Goal: Information Seeking & Learning: Learn about a topic

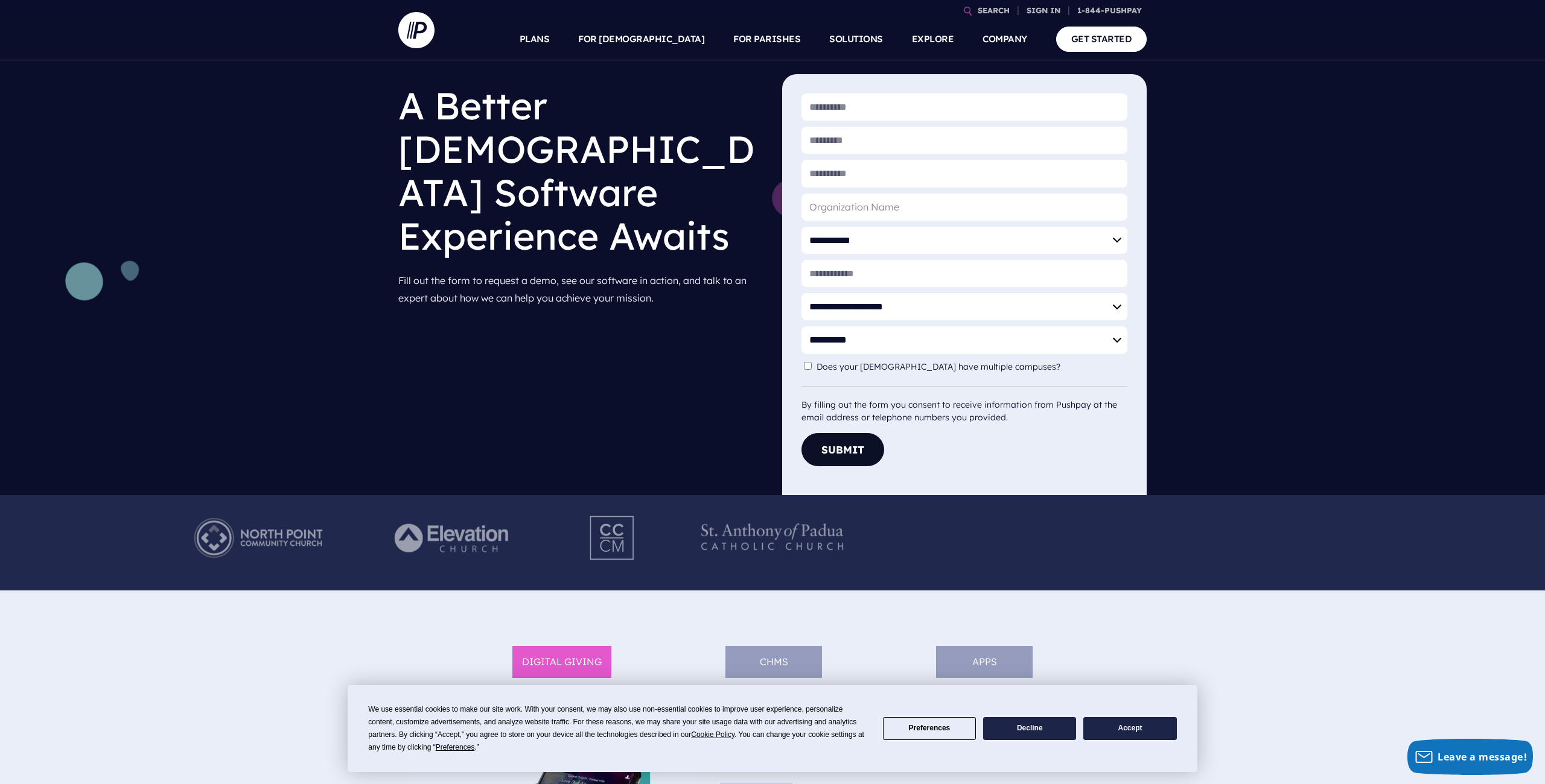
scroll to position [59, 0]
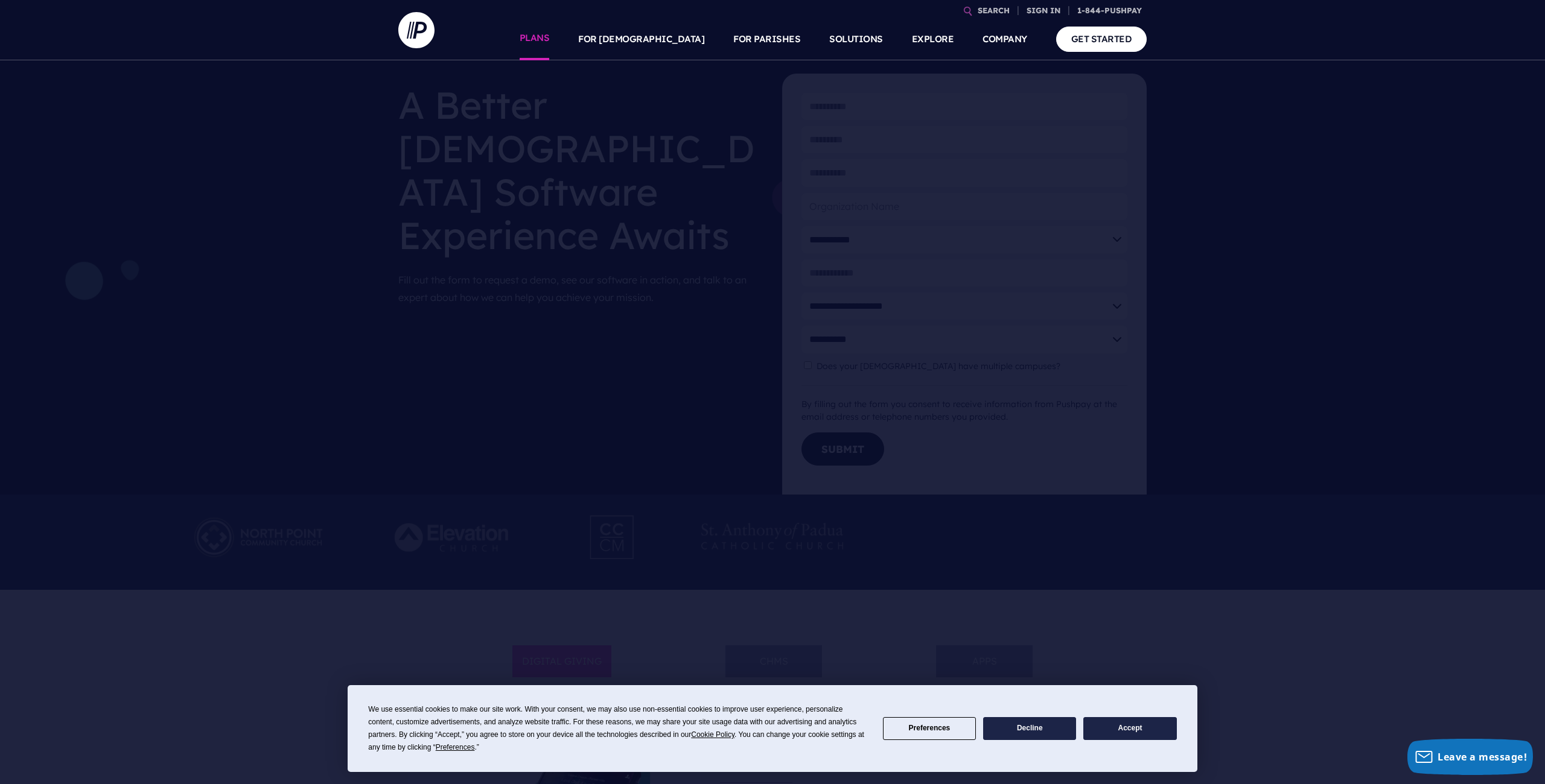
click at [550, 45] on link "PLANS" at bounding box center [534, 38] width 30 height 42
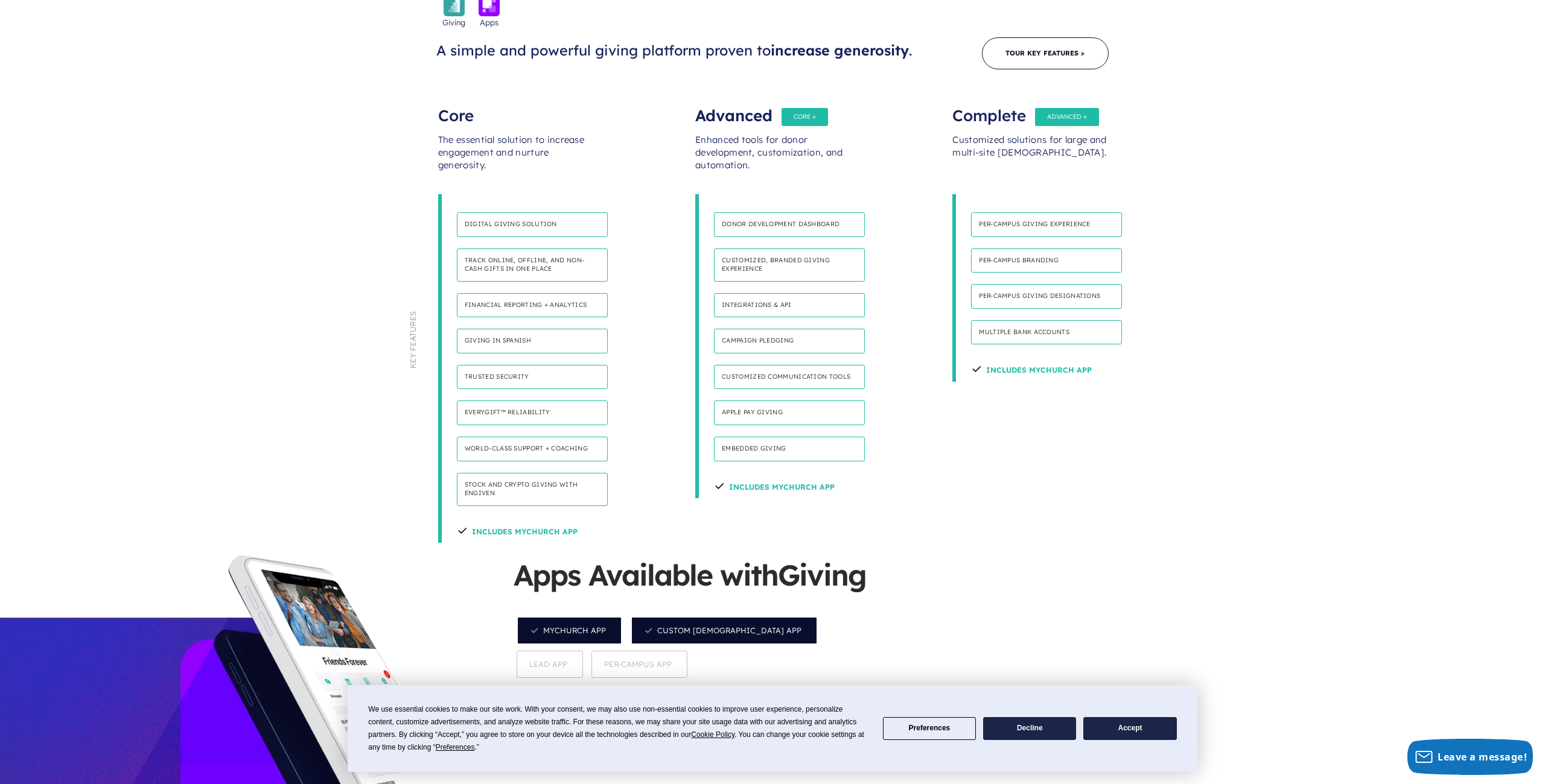
scroll to position [722, 0]
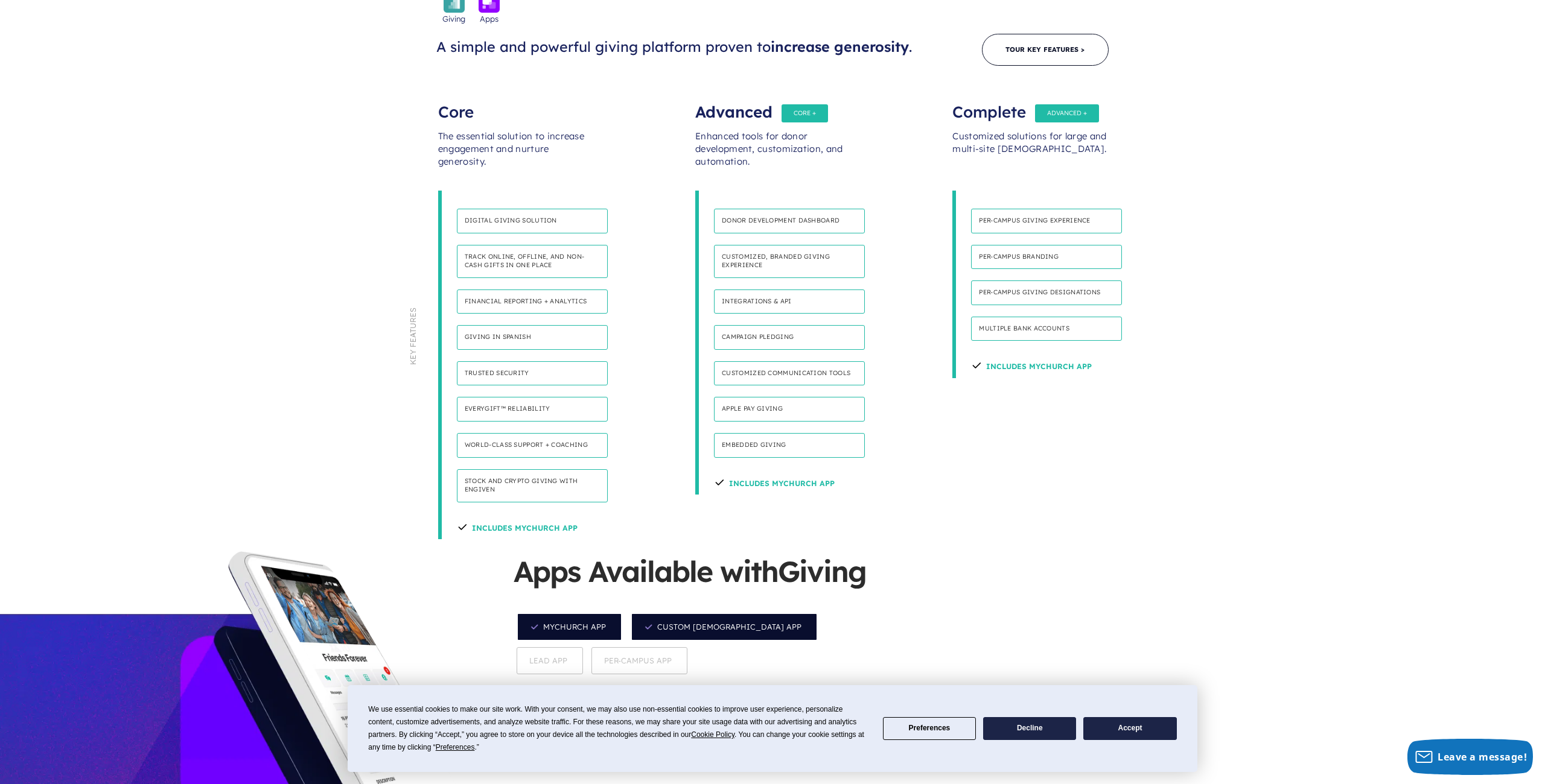
click at [1125, 731] on button "Accept" at bounding box center [1129, 729] width 93 height 23
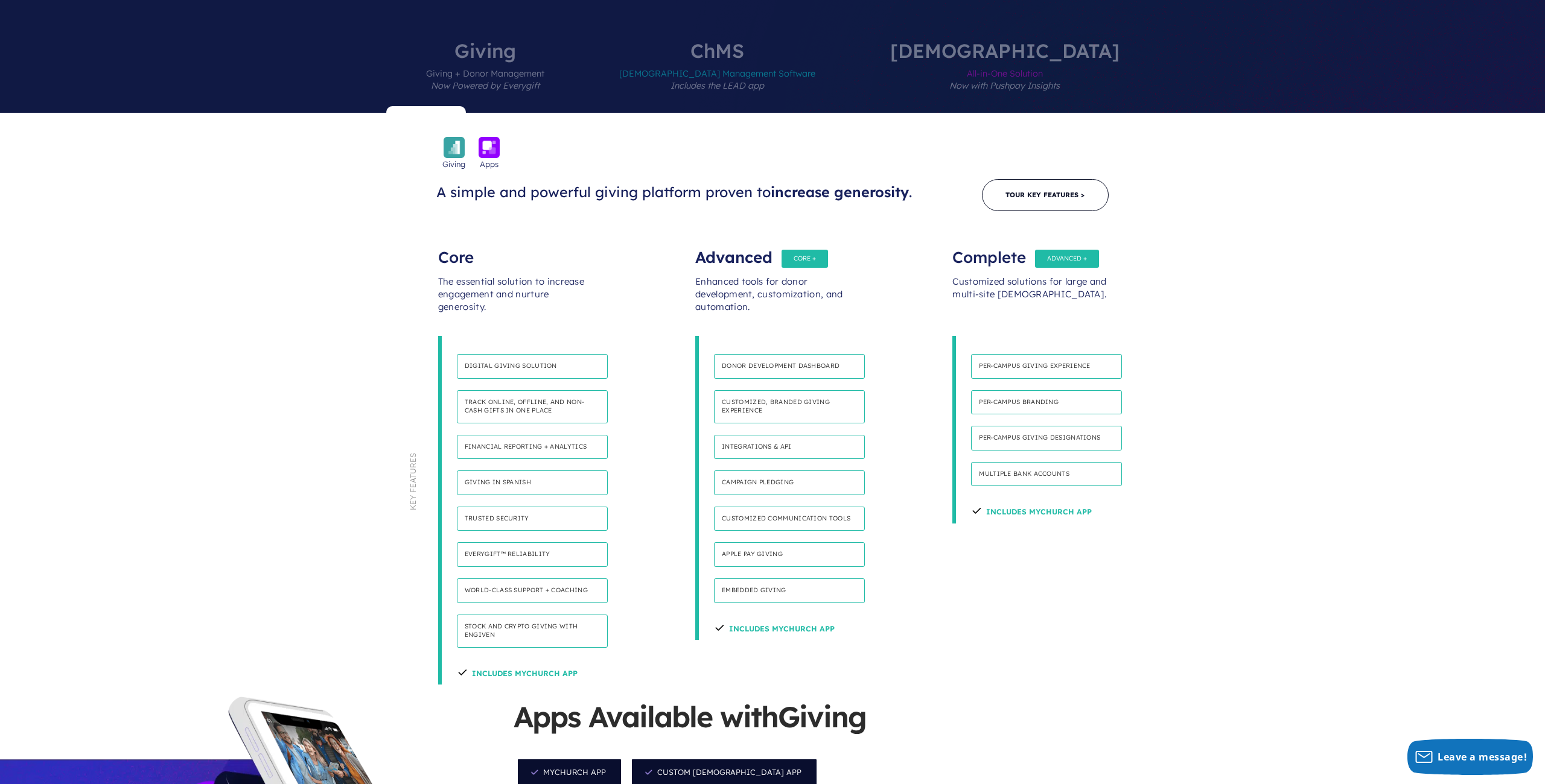
scroll to position [575, 0]
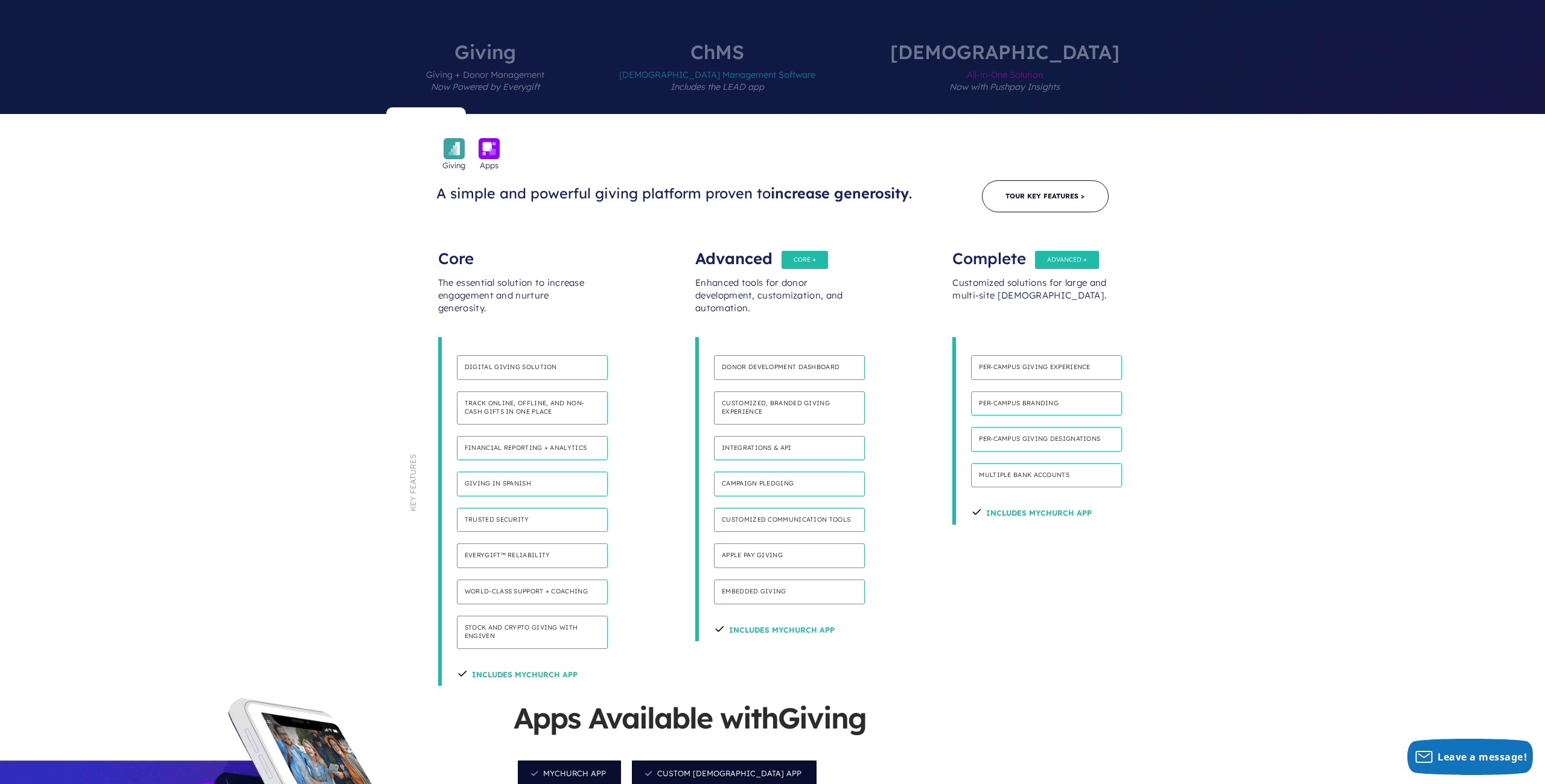
click at [797, 241] on div "Advanced" at bounding box center [772, 253] width 154 height 24
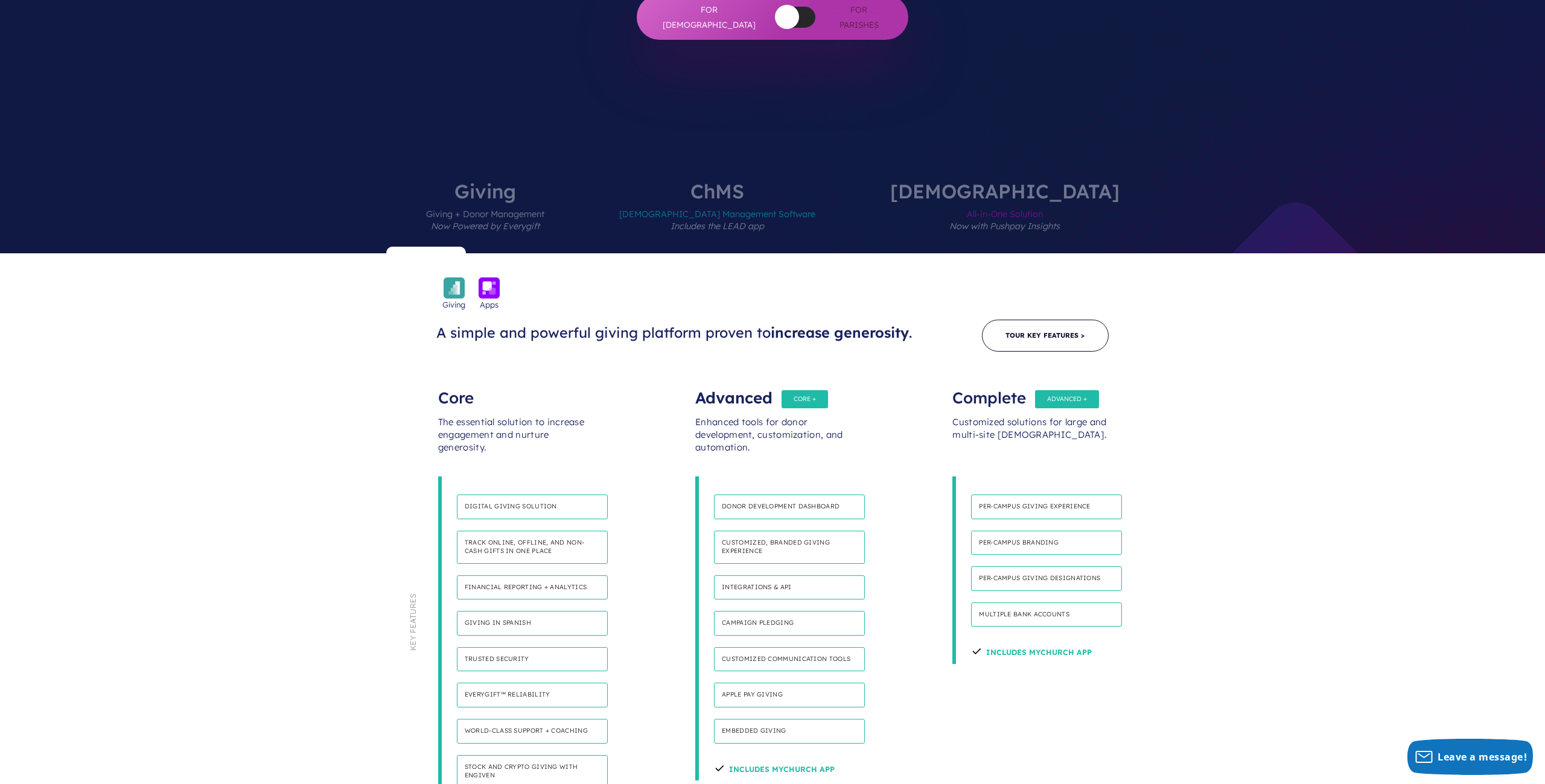
scroll to position [408, 0]
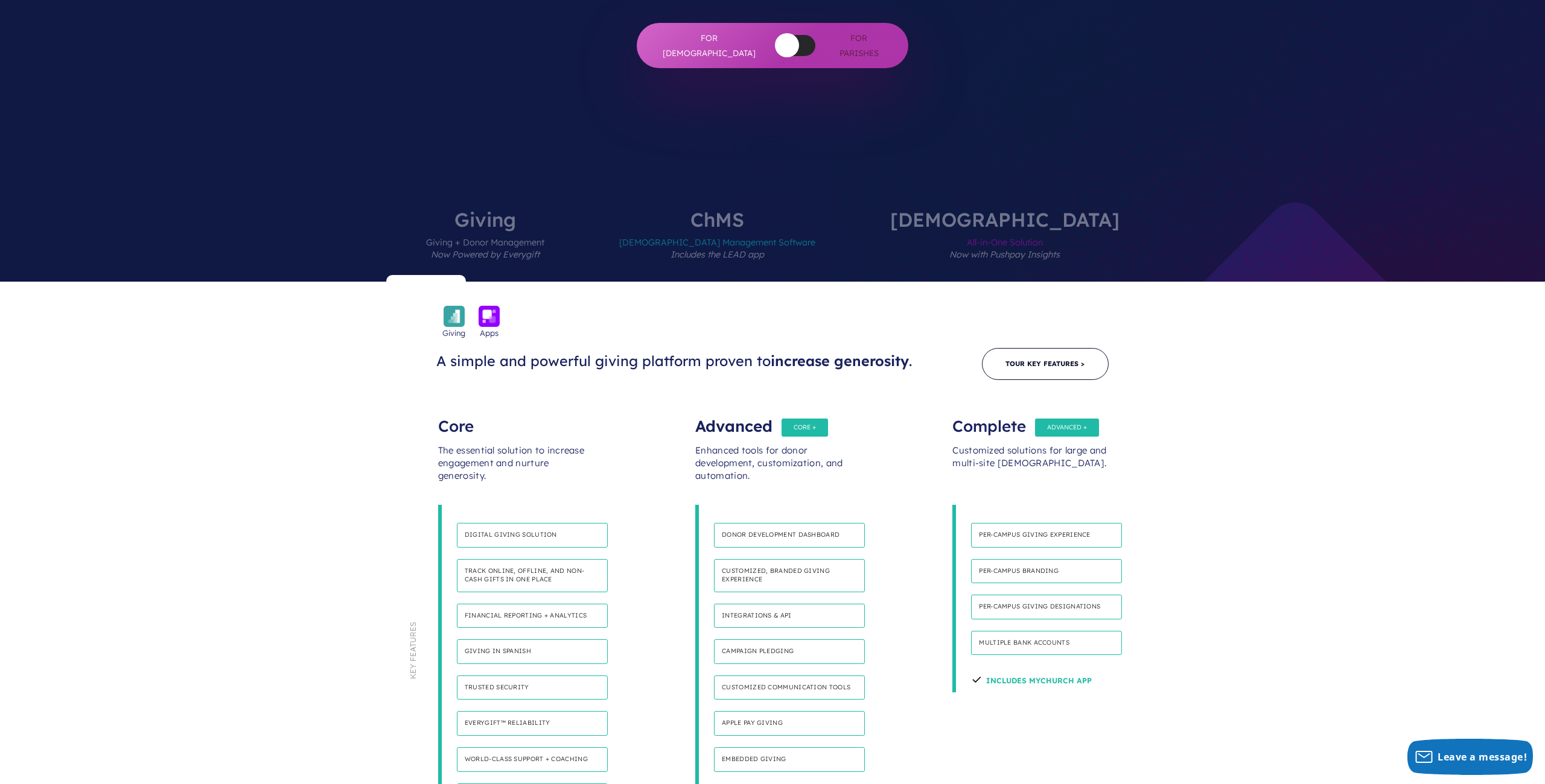
click at [968, 210] on label "ChurchStaq All-in-One Solution Now with Pushpay Insights" at bounding box center [1004, 246] width 302 height 72
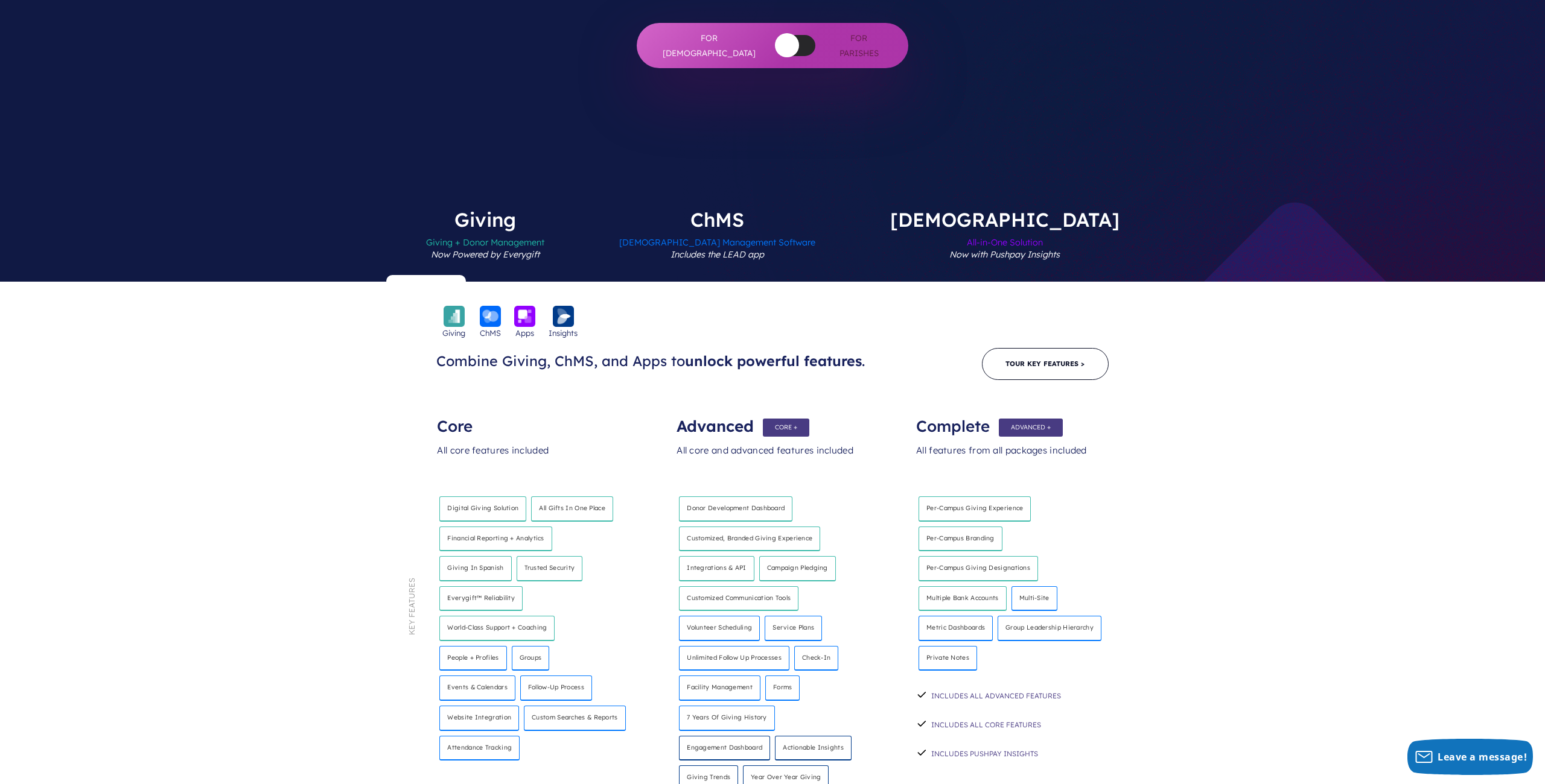
click at [791, 229] on span "Church Management Software Includes the LEAD app" at bounding box center [717, 256] width 196 height 53
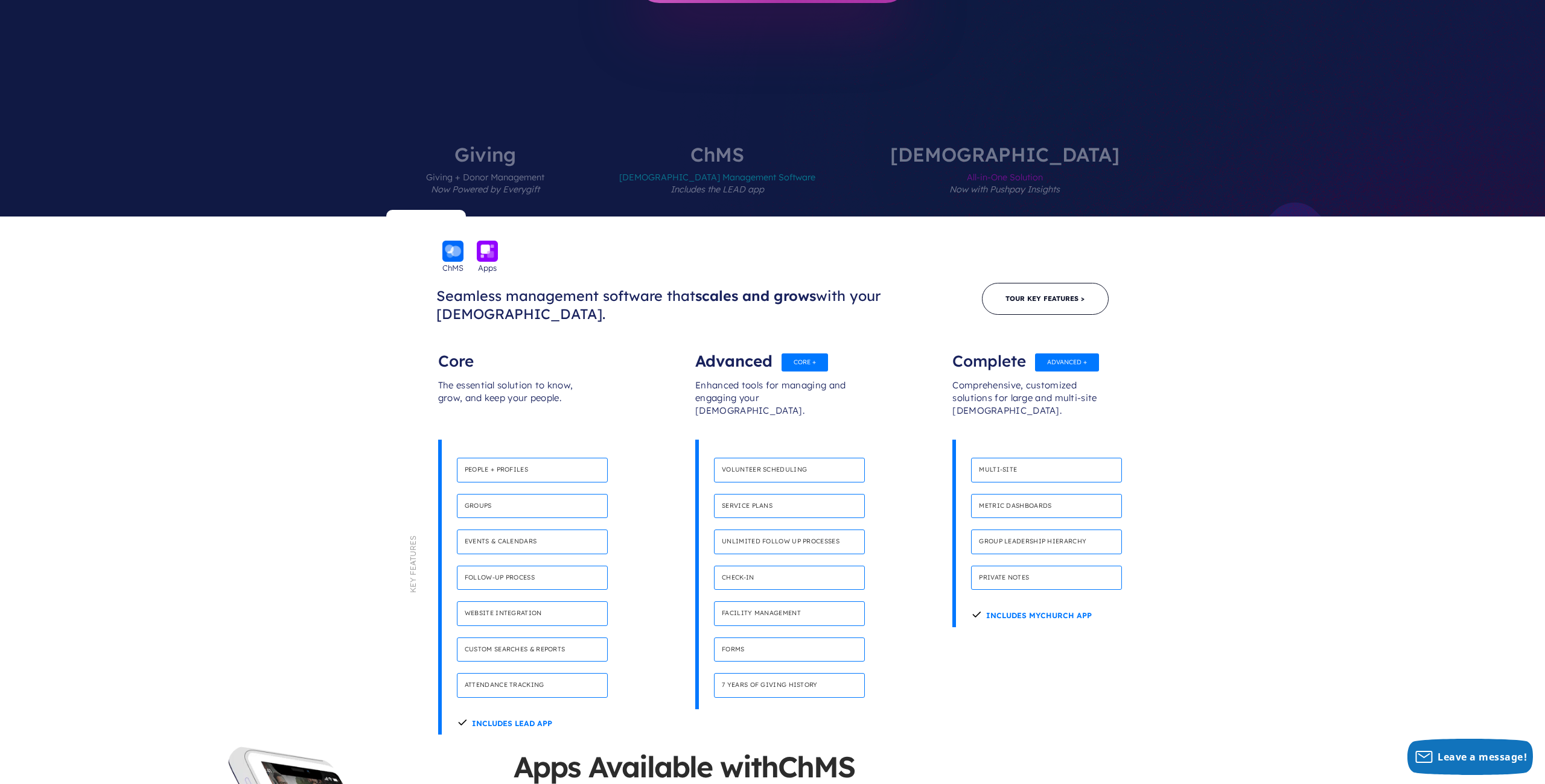
scroll to position [474, 0]
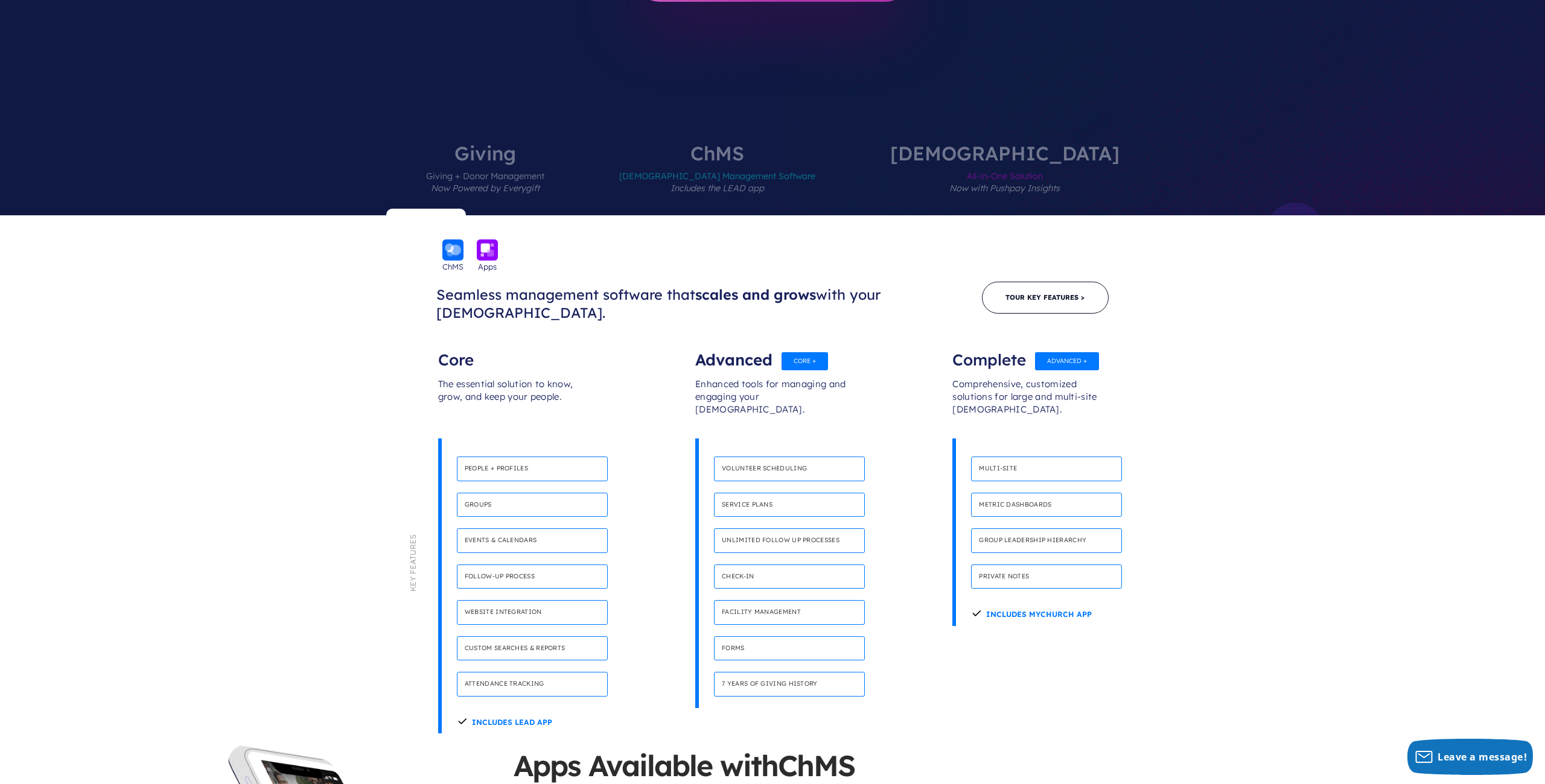
click at [561, 143] on label "Giving Giving + Donor Management Now Powered by Everygift" at bounding box center [485, 179] width 190 height 72
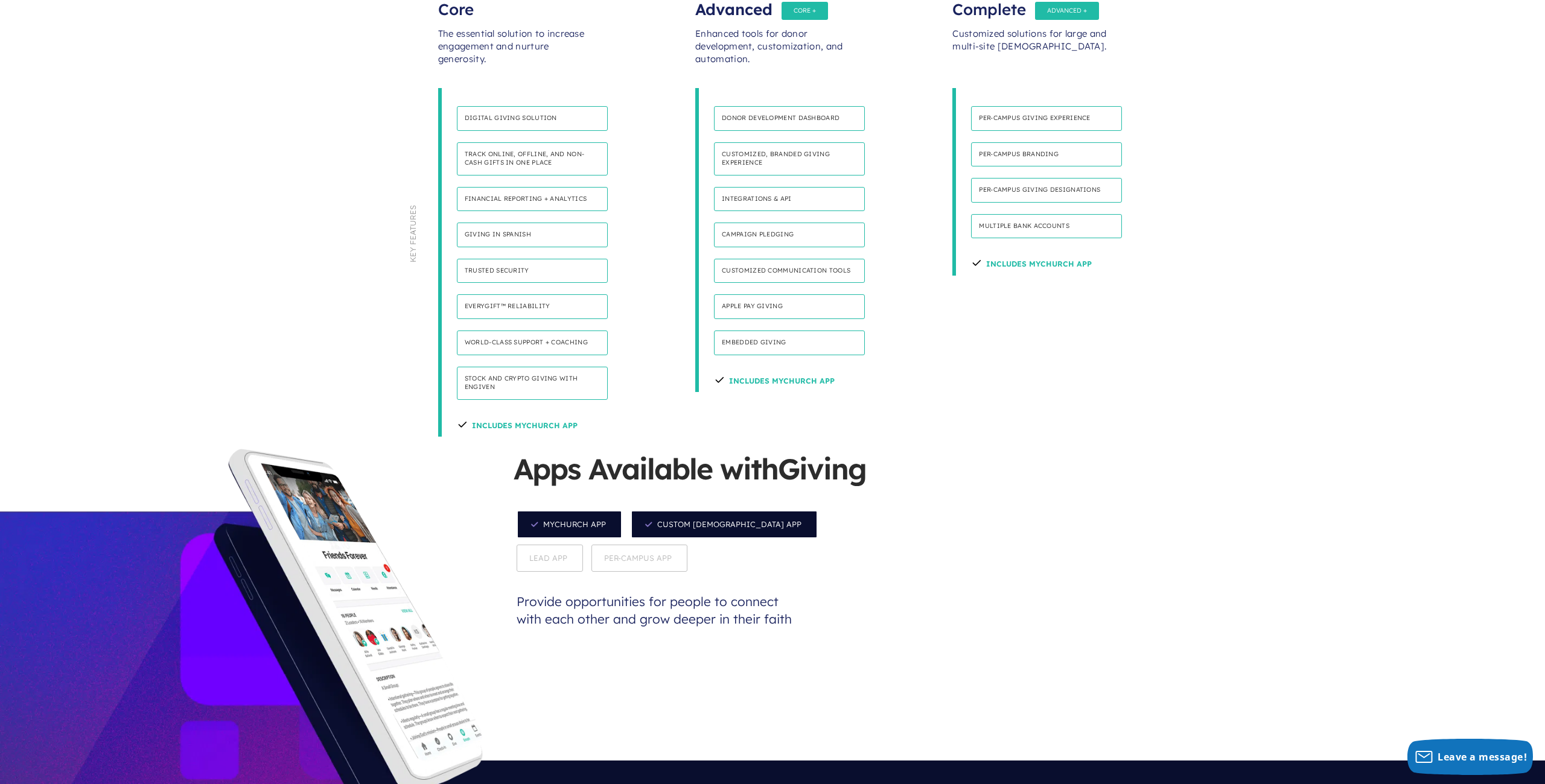
scroll to position [826, 0]
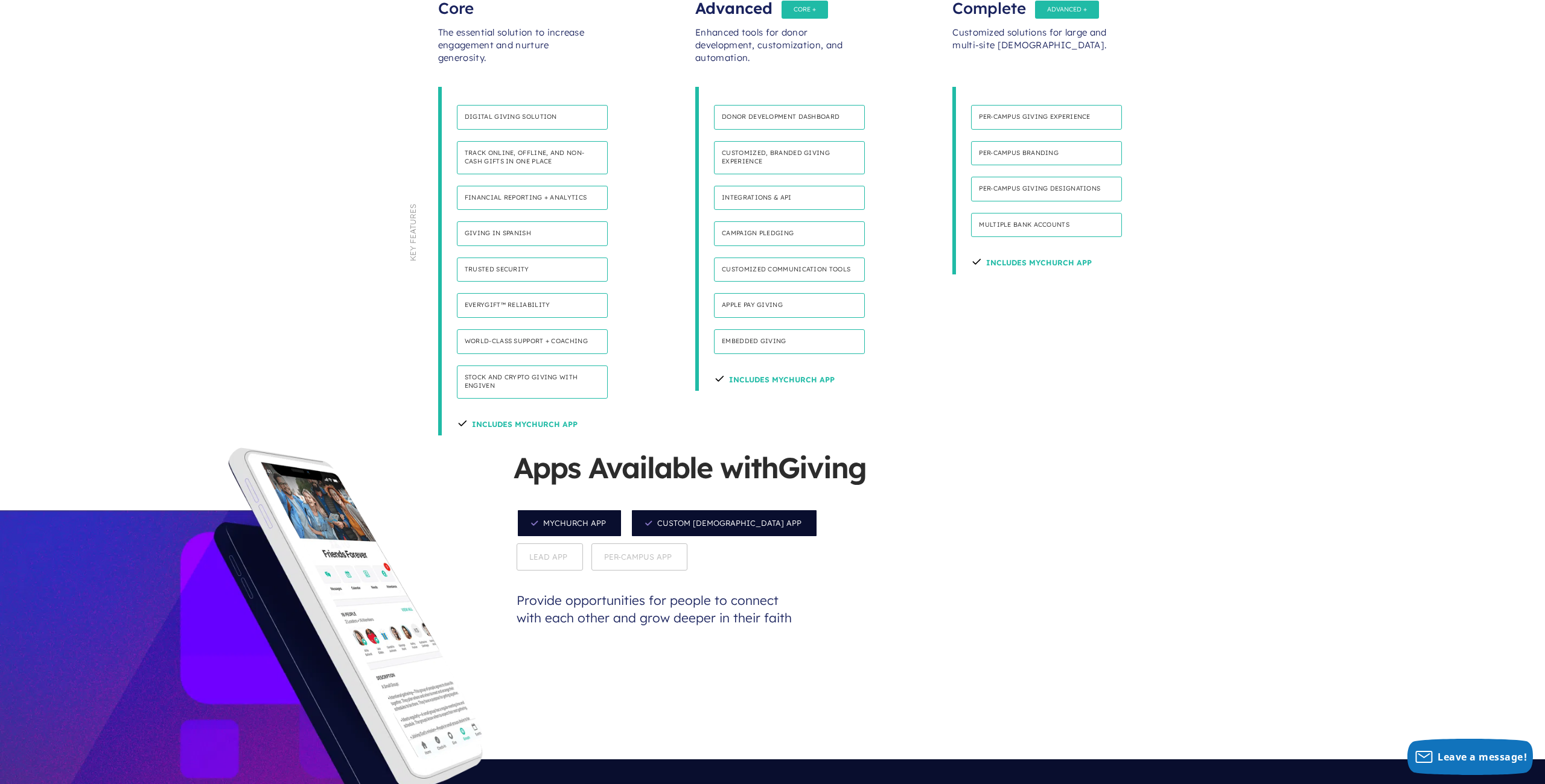
click at [568, 509] on span "MyChurch App" at bounding box center [569, 523] width 106 height 28
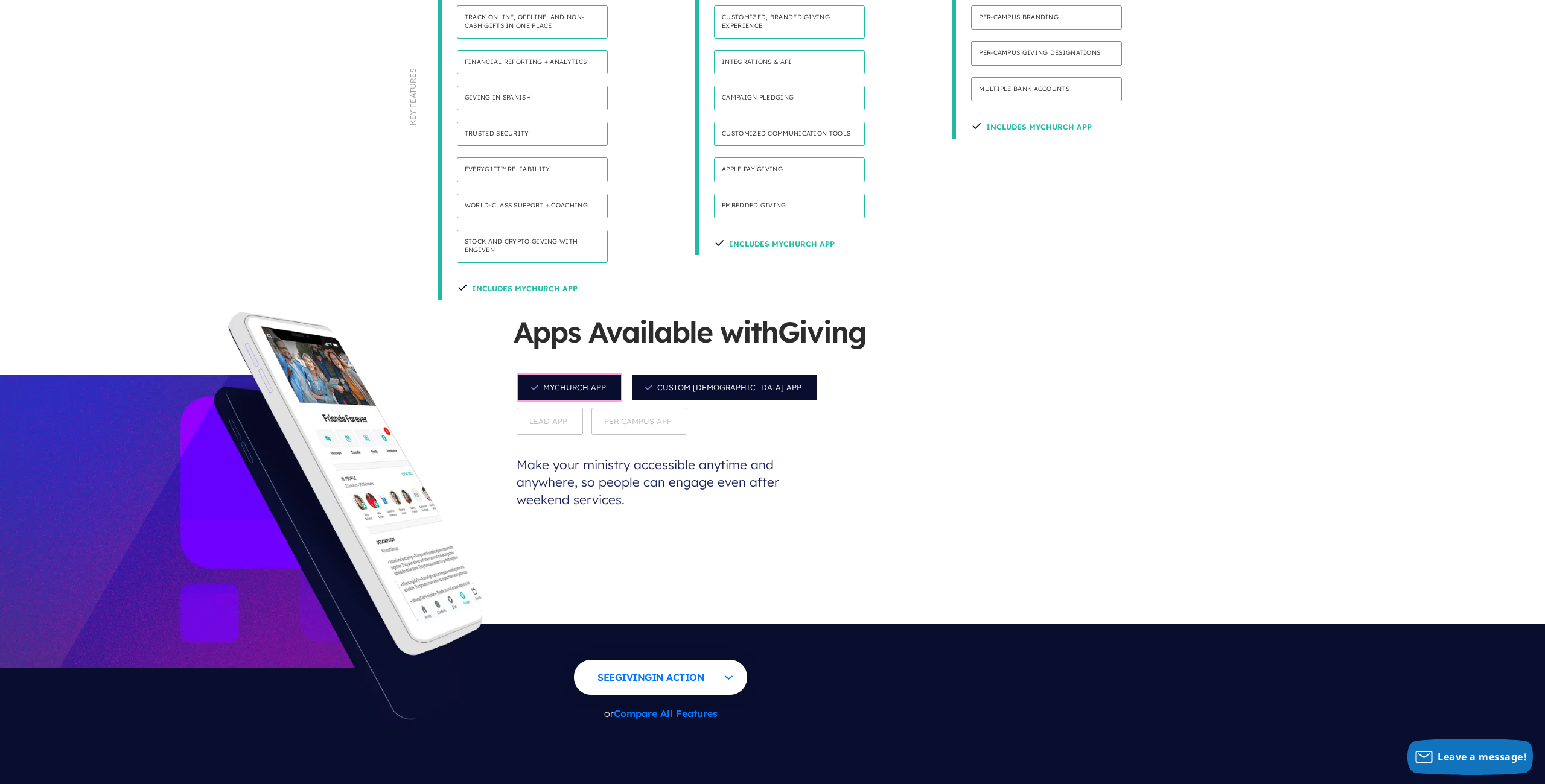
scroll to position [962, 0]
click at [667, 659] on button "See Giving in Action" at bounding box center [661, 676] width 173 height 35
click at [649, 703] on link "Take a Tour" at bounding box center [639, 718] width 90 height 30
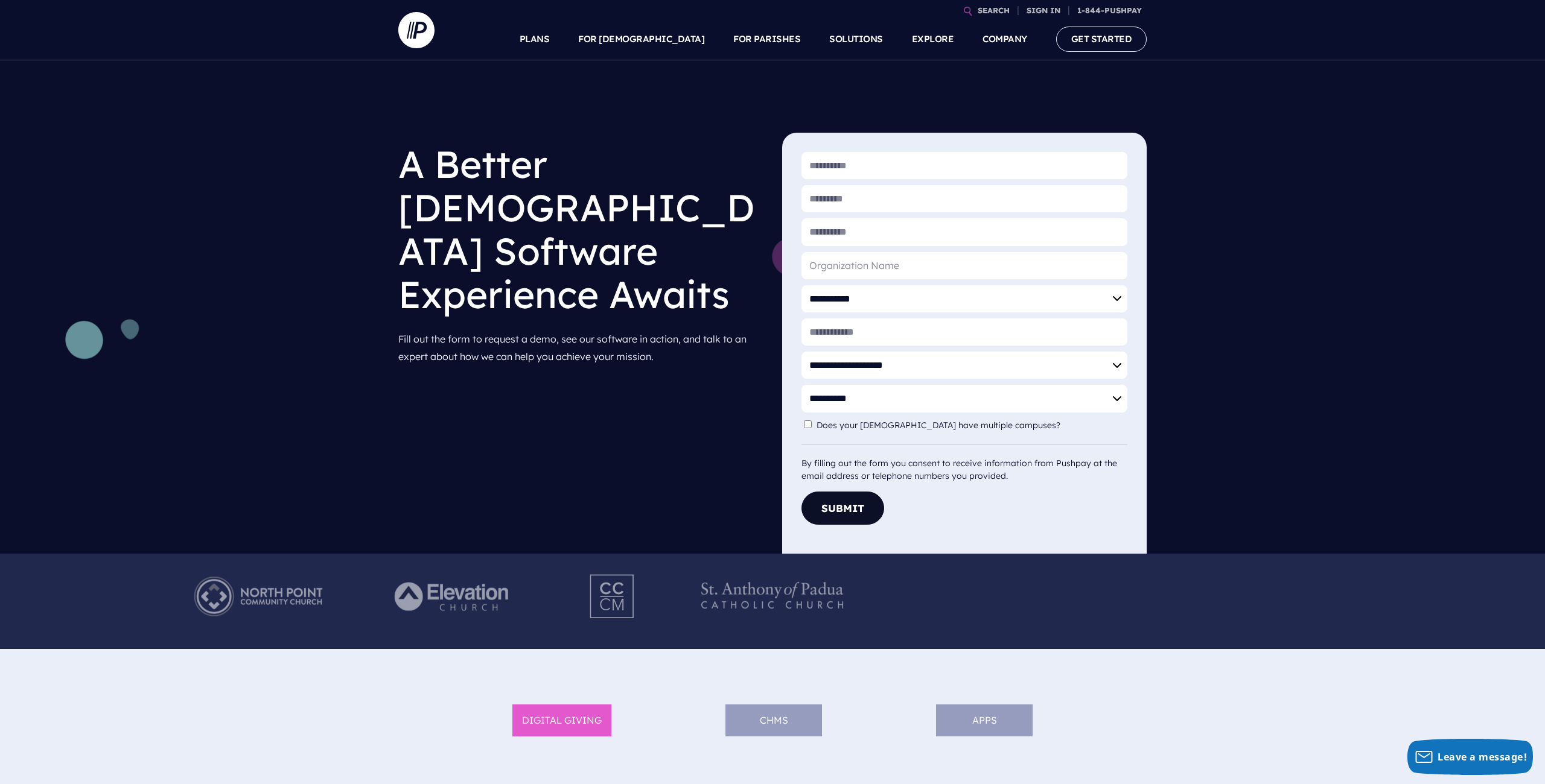
click at [695, 381] on div "**********" at bounding box center [772, 307] width 1545 height 494
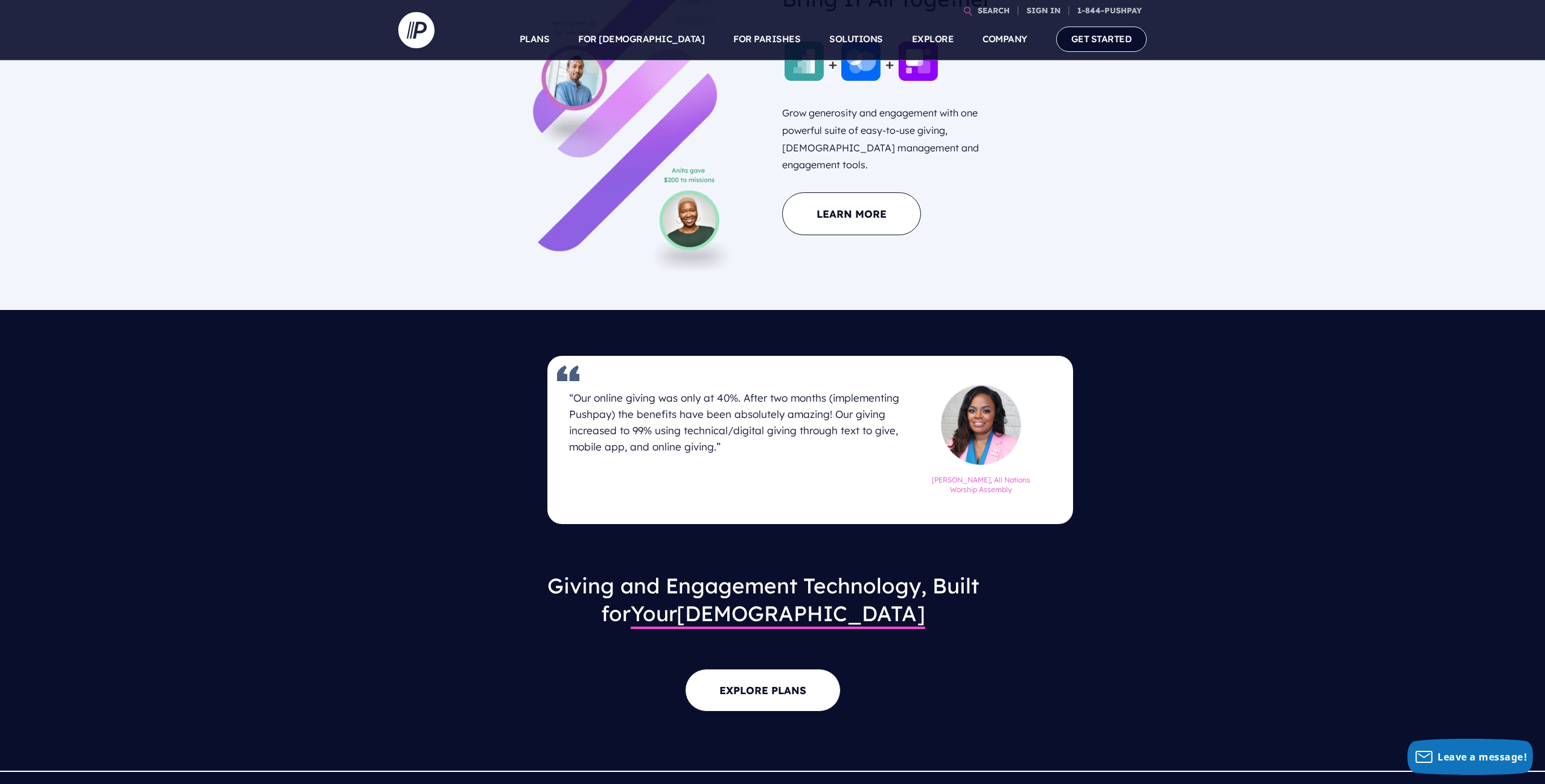
scroll to position [1202, 0]
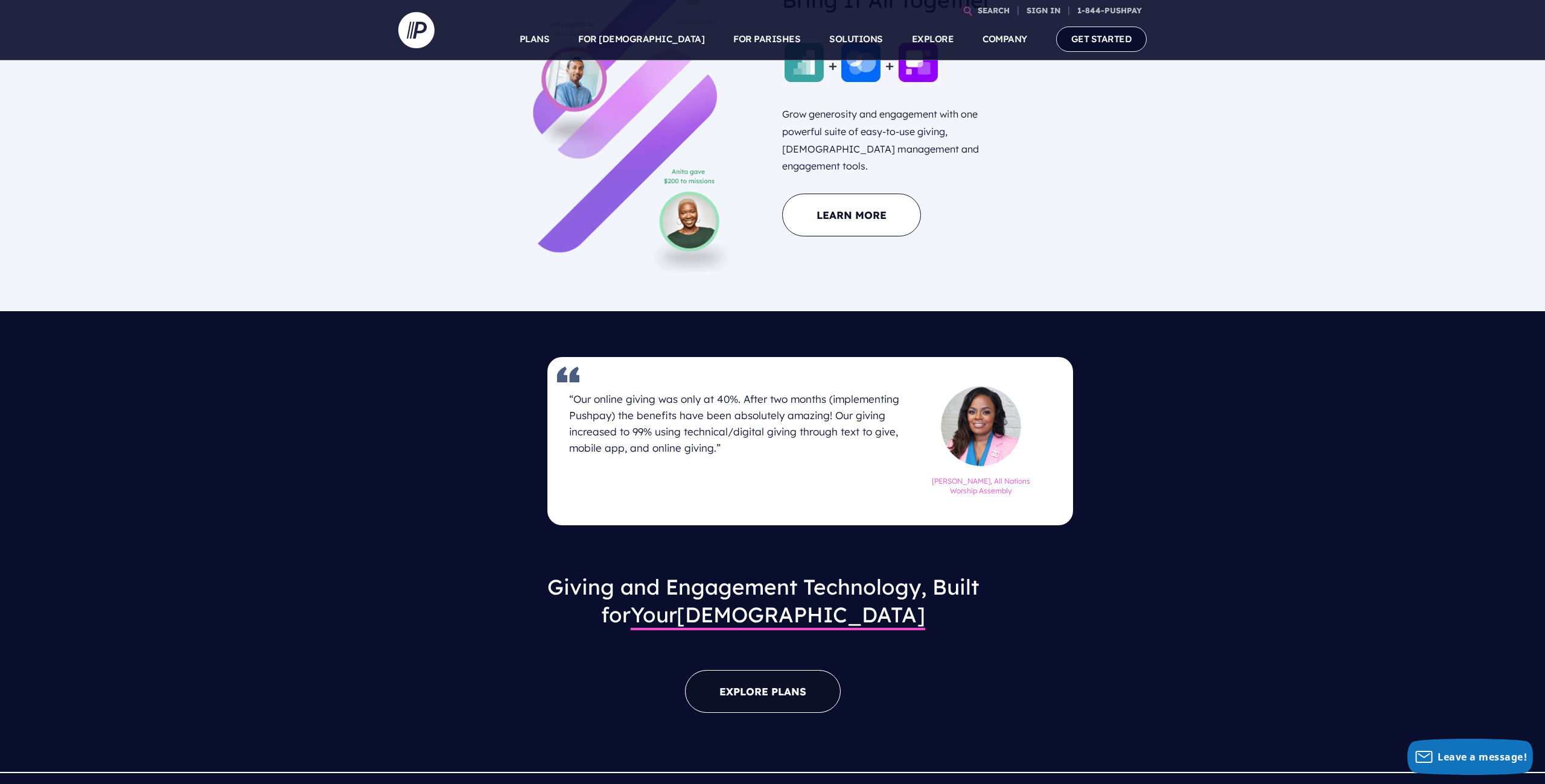
click at [740, 670] on link "EXPLORE PLANS" at bounding box center [762, 692] width 156 height 43
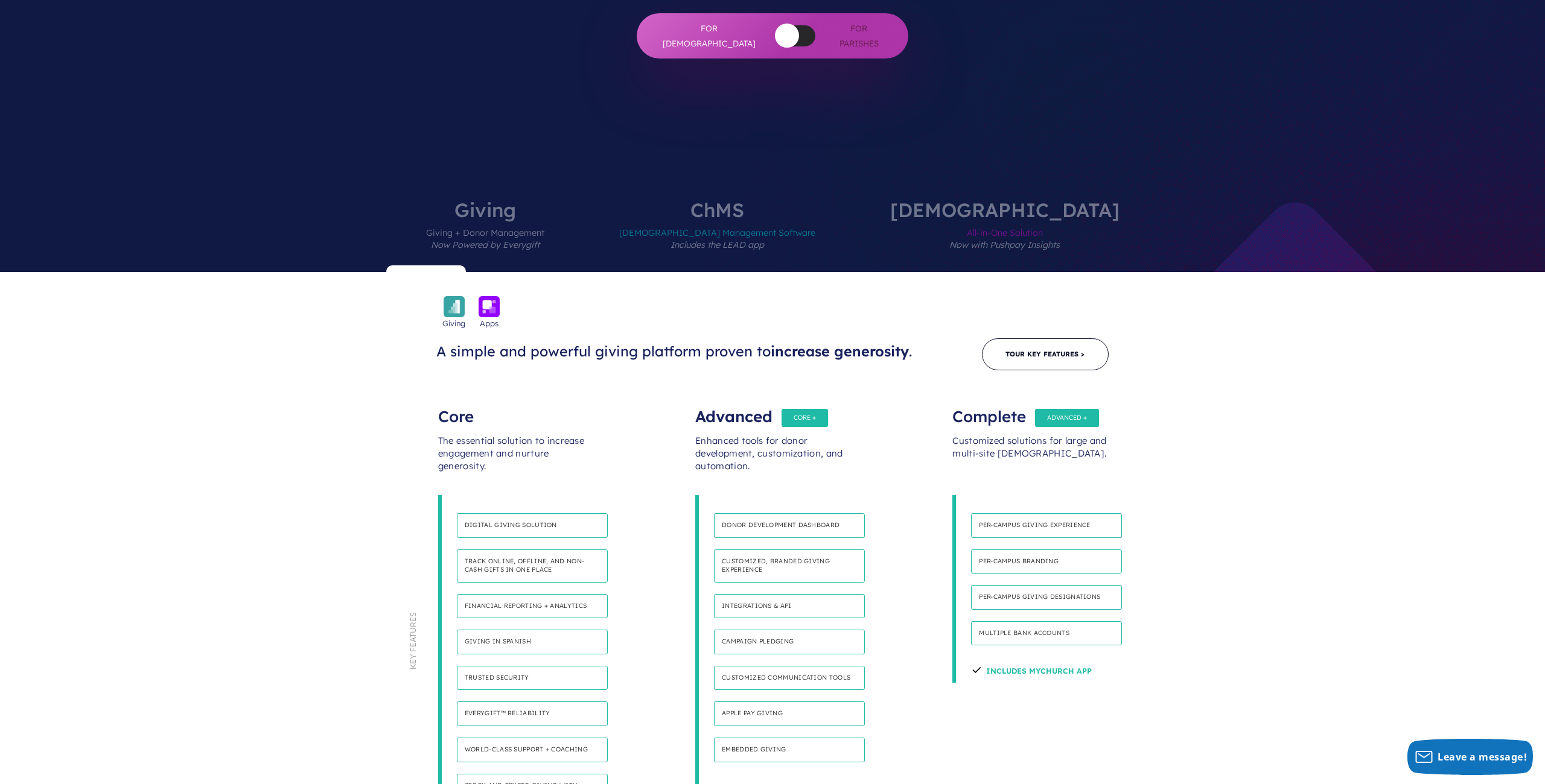
scroll to position [433, 0]
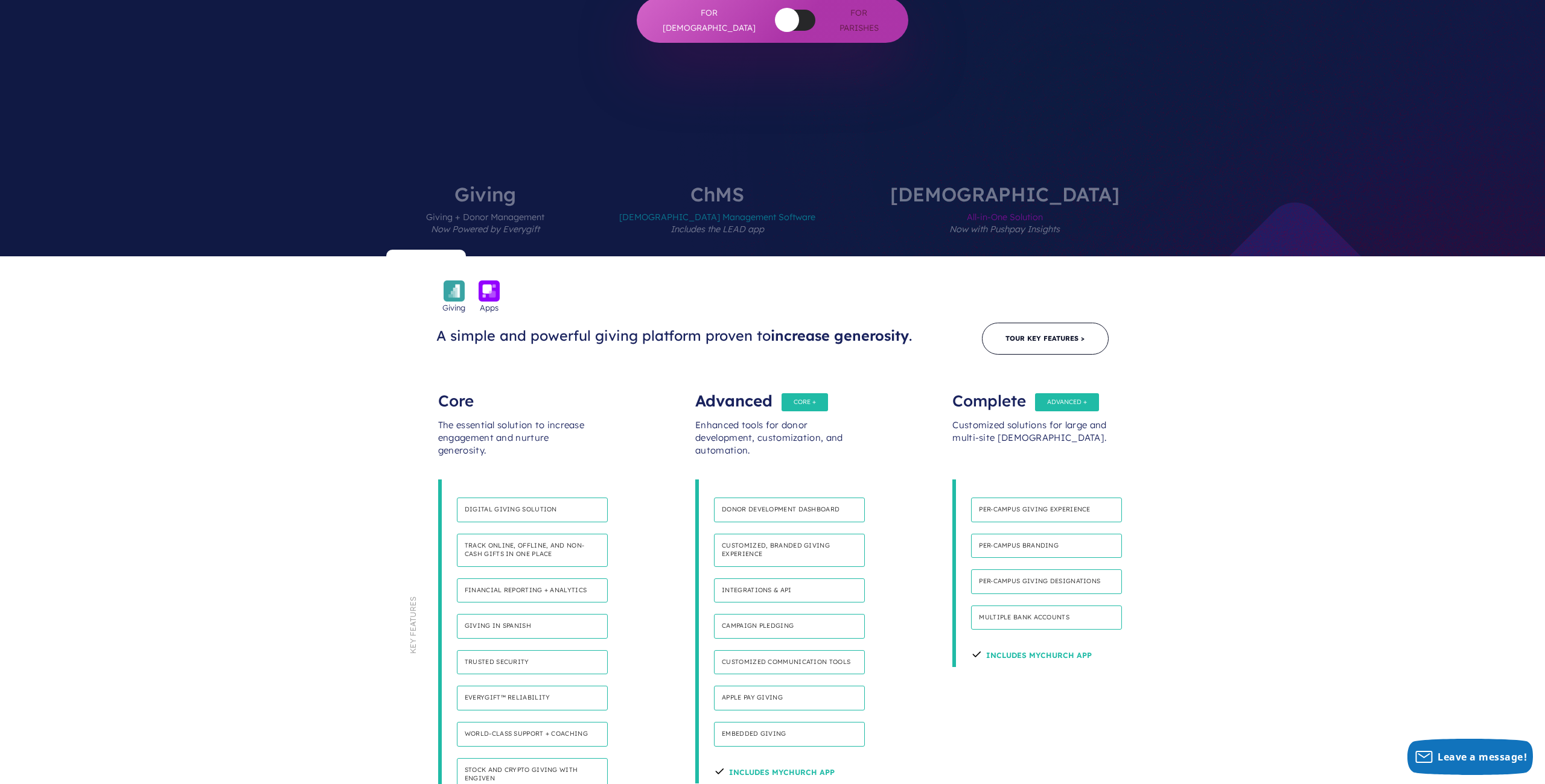
click at [954, 204] on span "All-in-One Solution Now with Pushpay Insights" at bounding box center [1004, 230] width 229 height 53
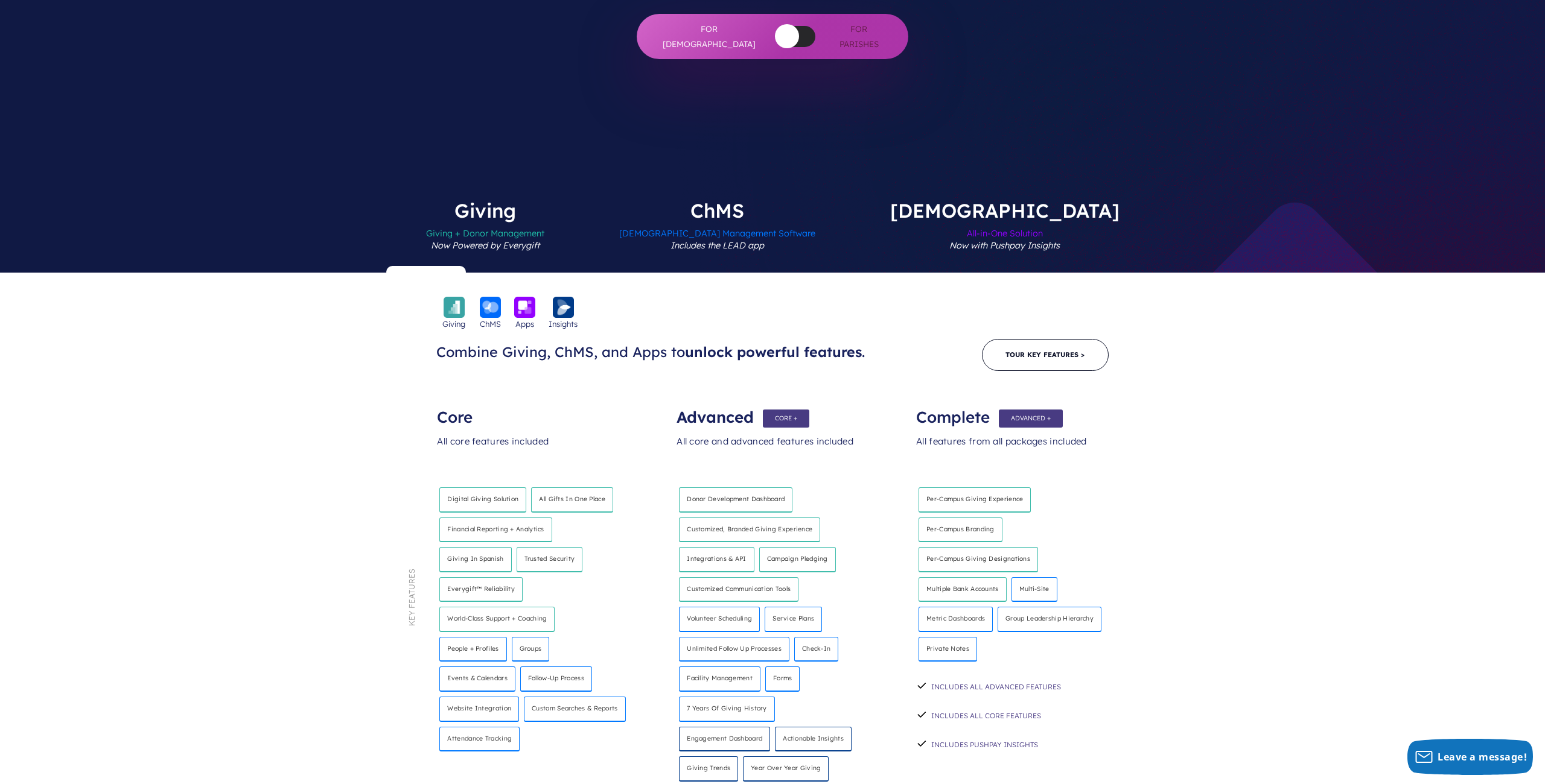
scroll to position [374, 0]
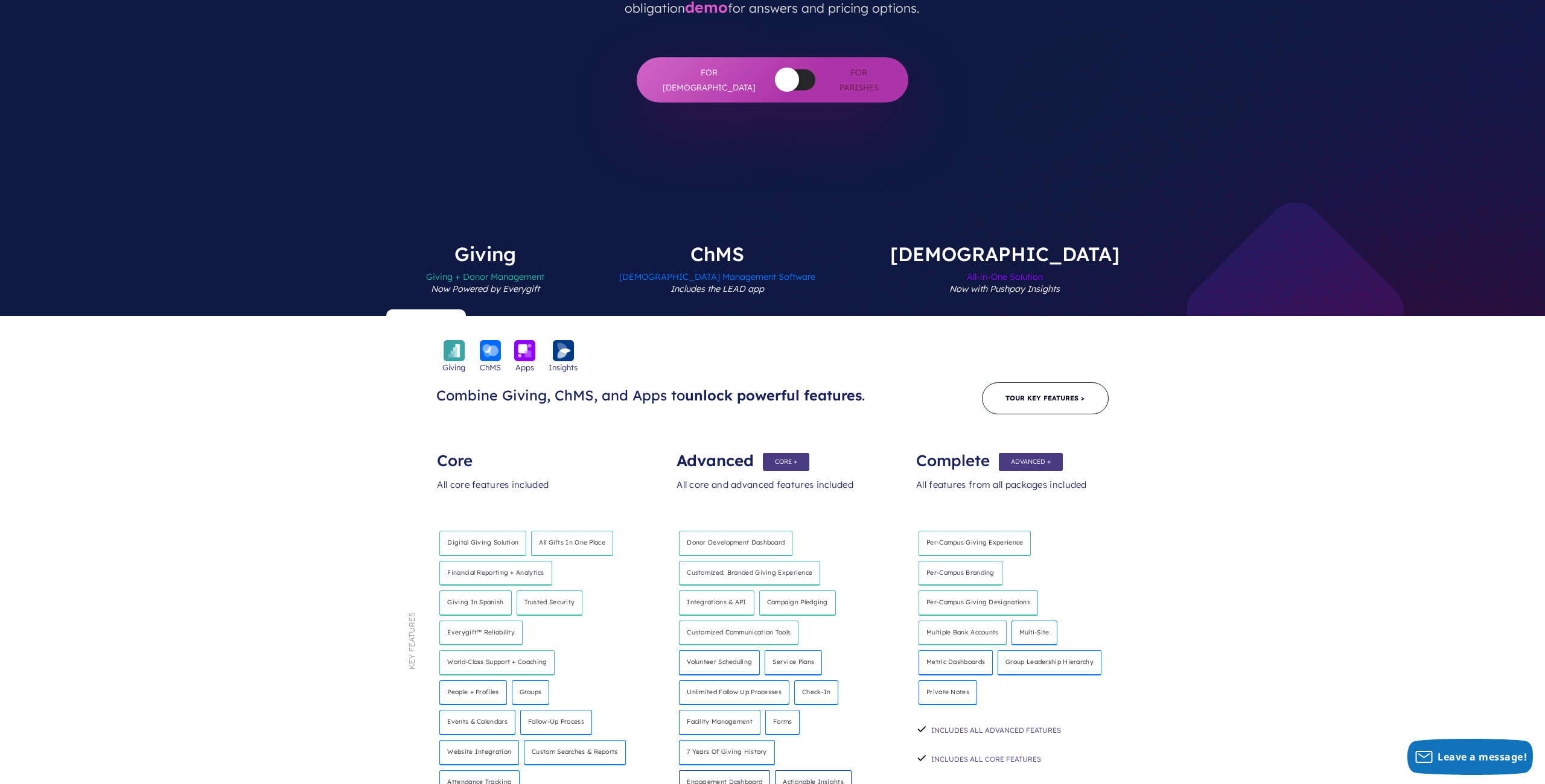
click at [786, 244] on label "ChMS Church Management Software Includes the LEAD app" at bounding box center [717, 280] width 269 height 72
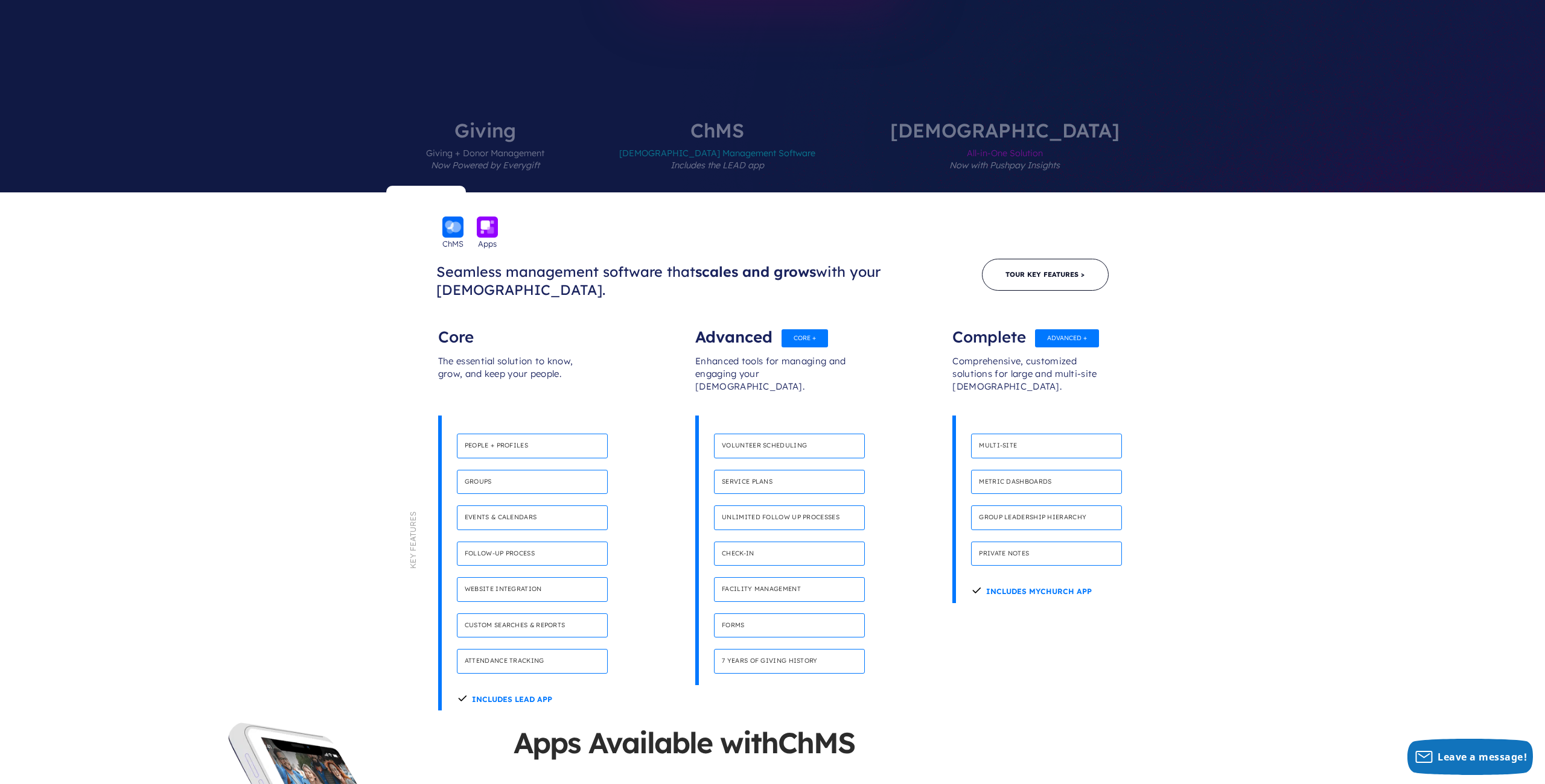
scroll to position [498, 0]
click at [544, 139] on span "Giving + Donor Management Now Powered by Everygift" at bounding box center [485, 165] width 118 height 53
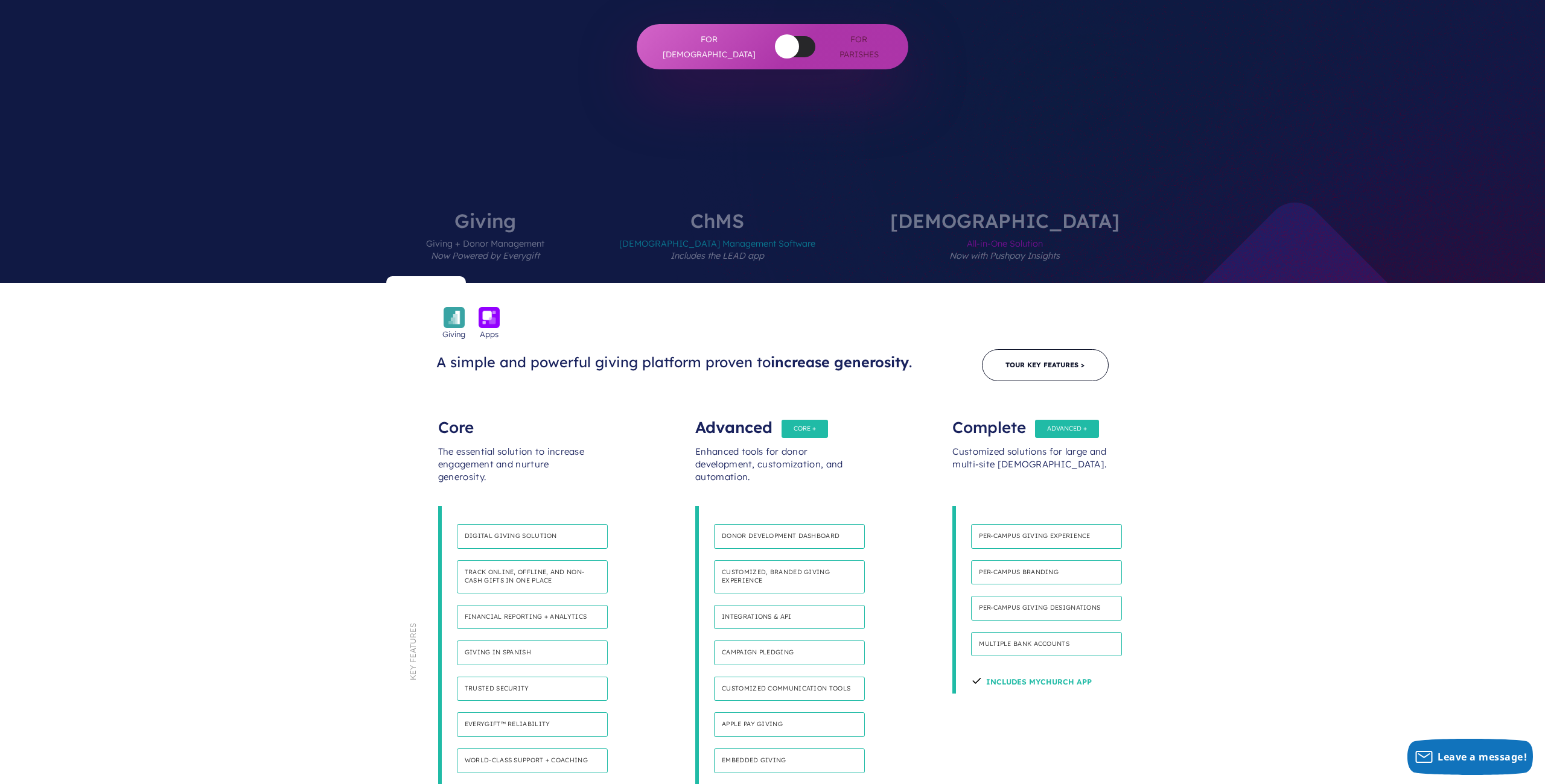
scroll to position [373, 0]
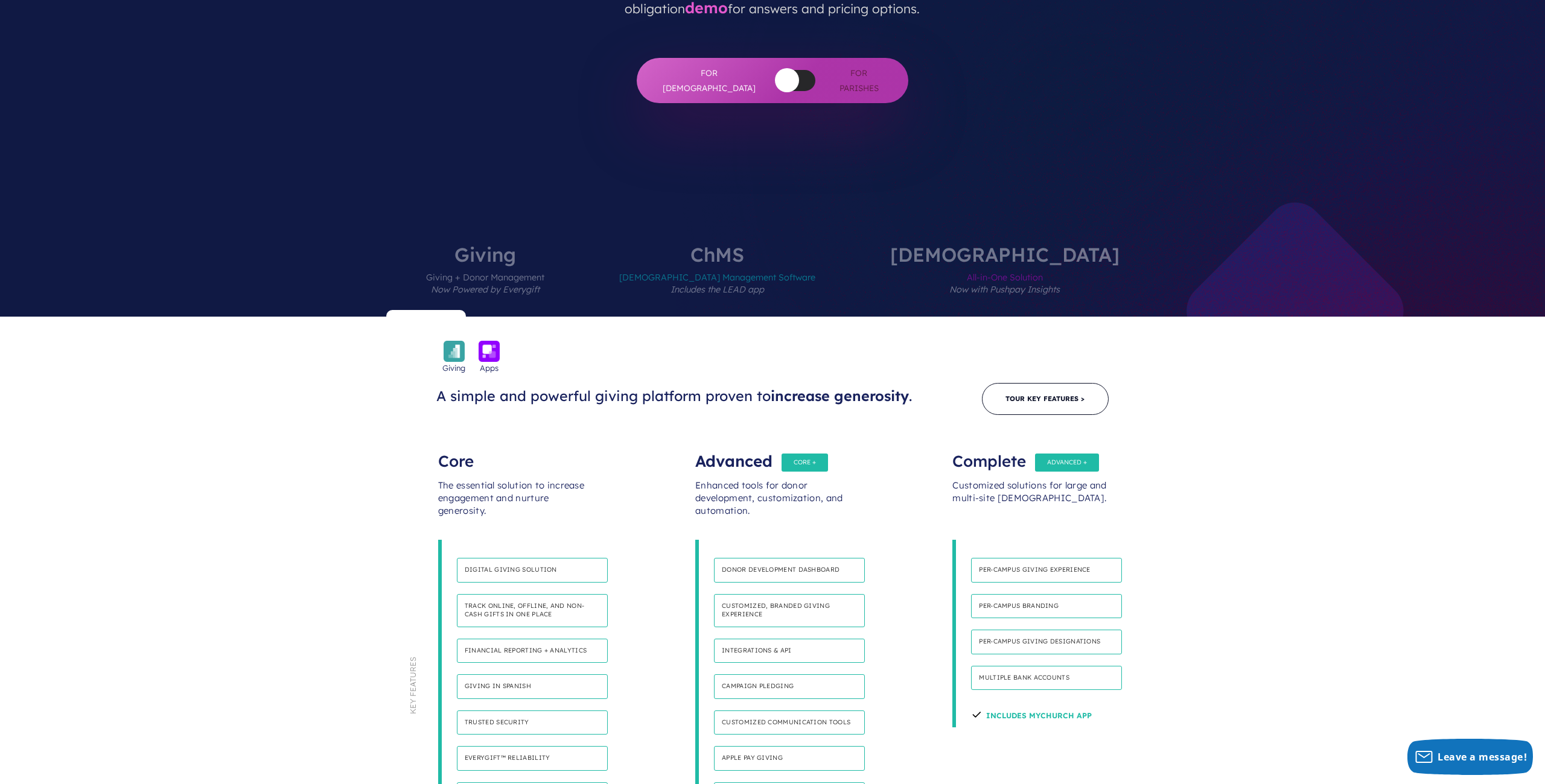
click at [793, 443] on div "Advanced" at bounding box center [772, 455] width 154 height 24
click at [803, 443] on div "Advanced" at bounding box center [772, 455] width 154 height 24
click at [743, 467] on div "Enhanced tools for donor development, customization, and automation." at bounding box center [772, 503] width 154 height 72
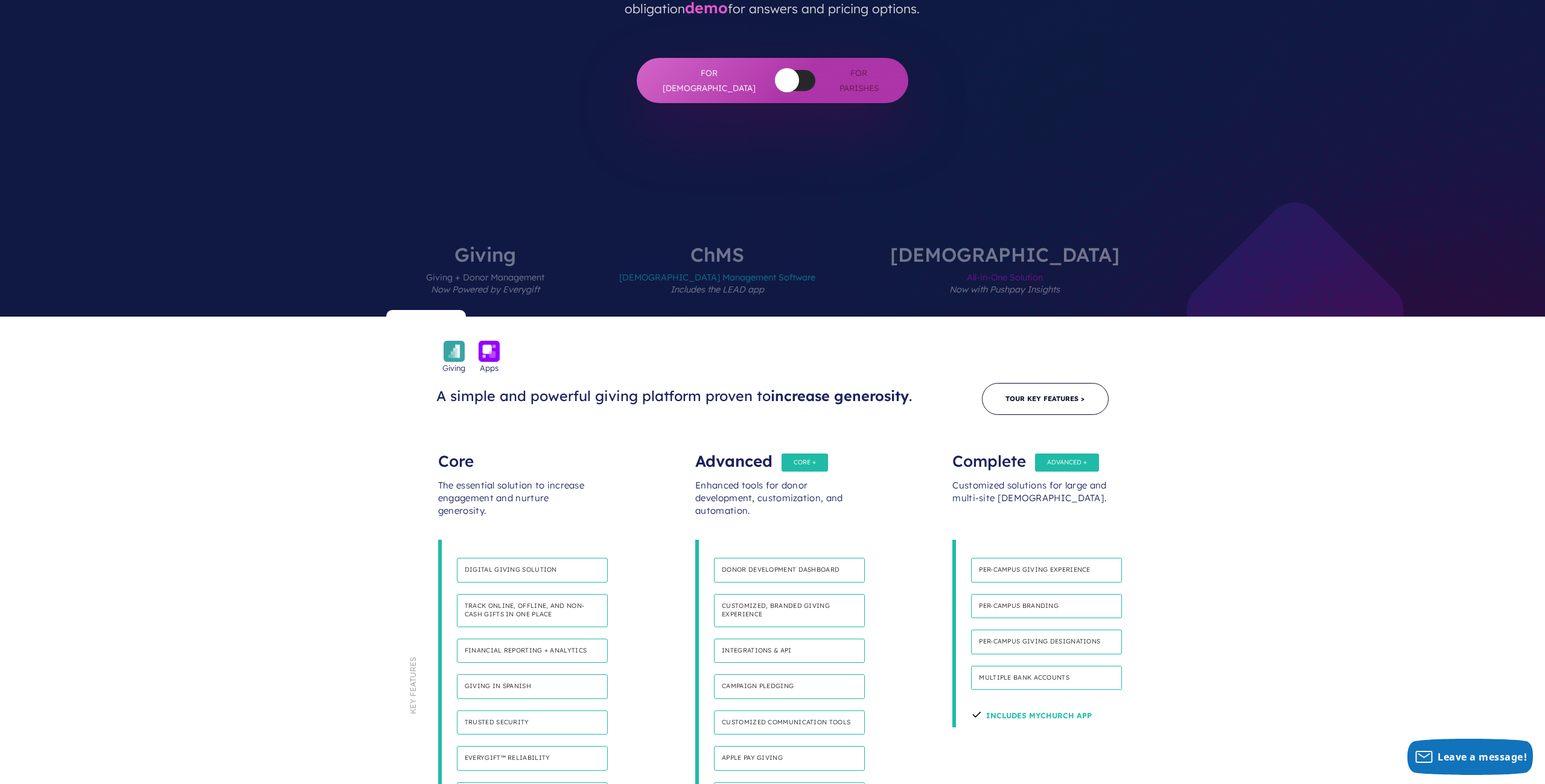
click at [744, 443] on div "Advanced" at bounding box center [772, 455] width 154 height 24
click at [785, 245] on label "ChMS Church Management Software Includes the LEAD app" at bounding box center [717, 281] width 269 height 72
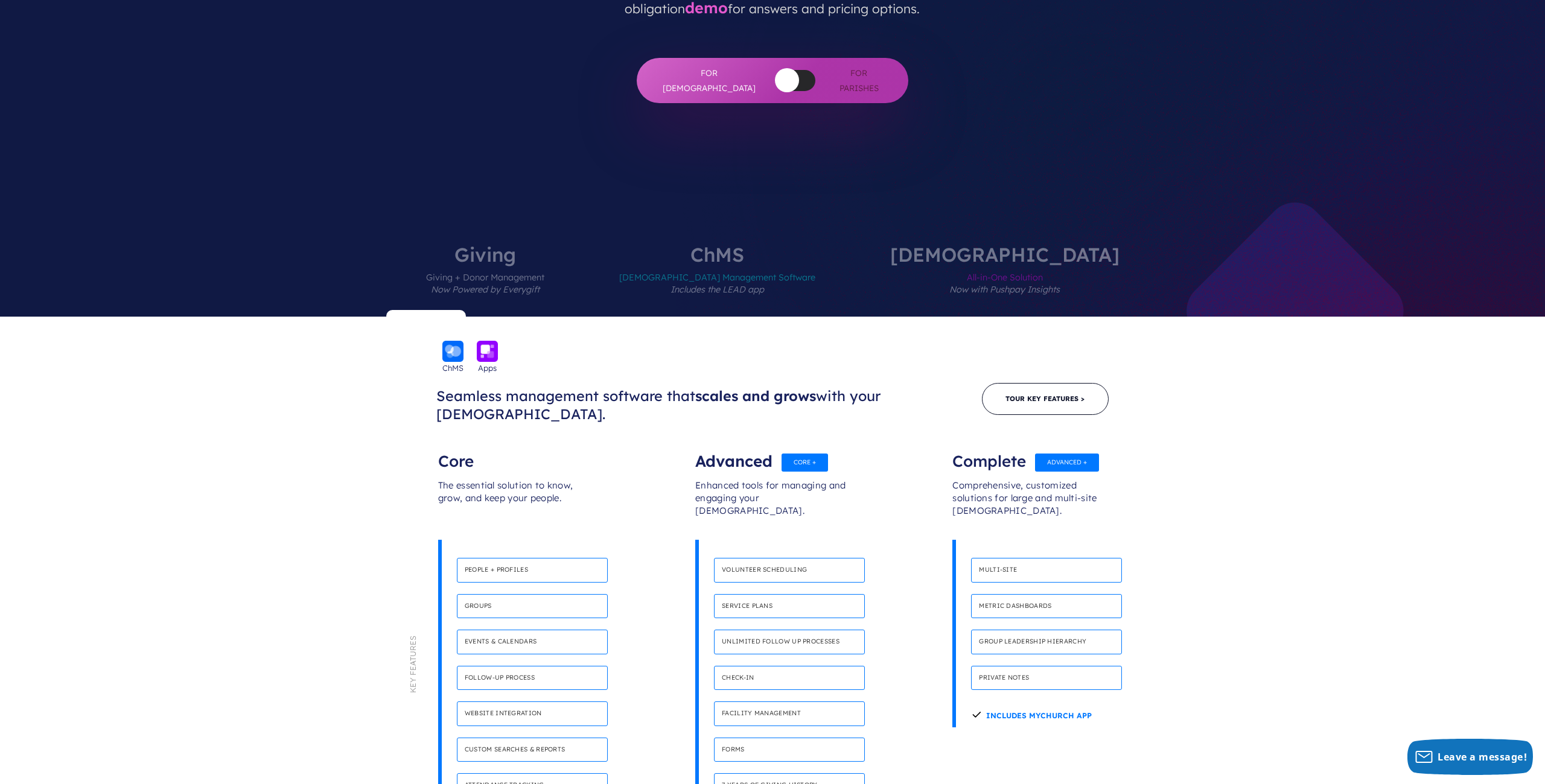
click at [580, 245] on label "Giving Giving + Donor Management Now Powered by Everygift" at bounding box center [485, 281] width 190 height 72
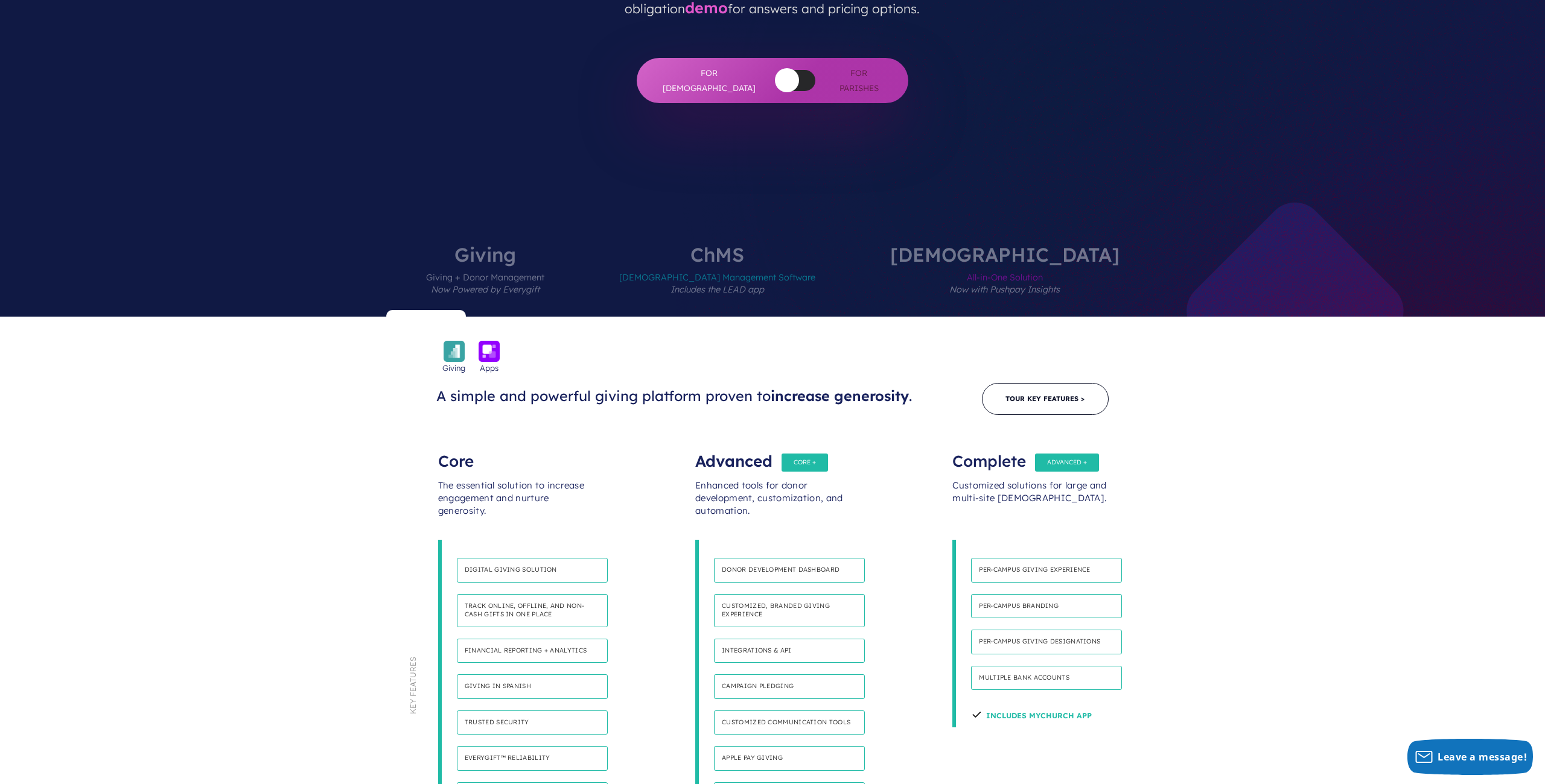
click at [747, 264] on span "Church Management Software Includes the LEAD app" at bounding box center [717, 290] width 196 height 53
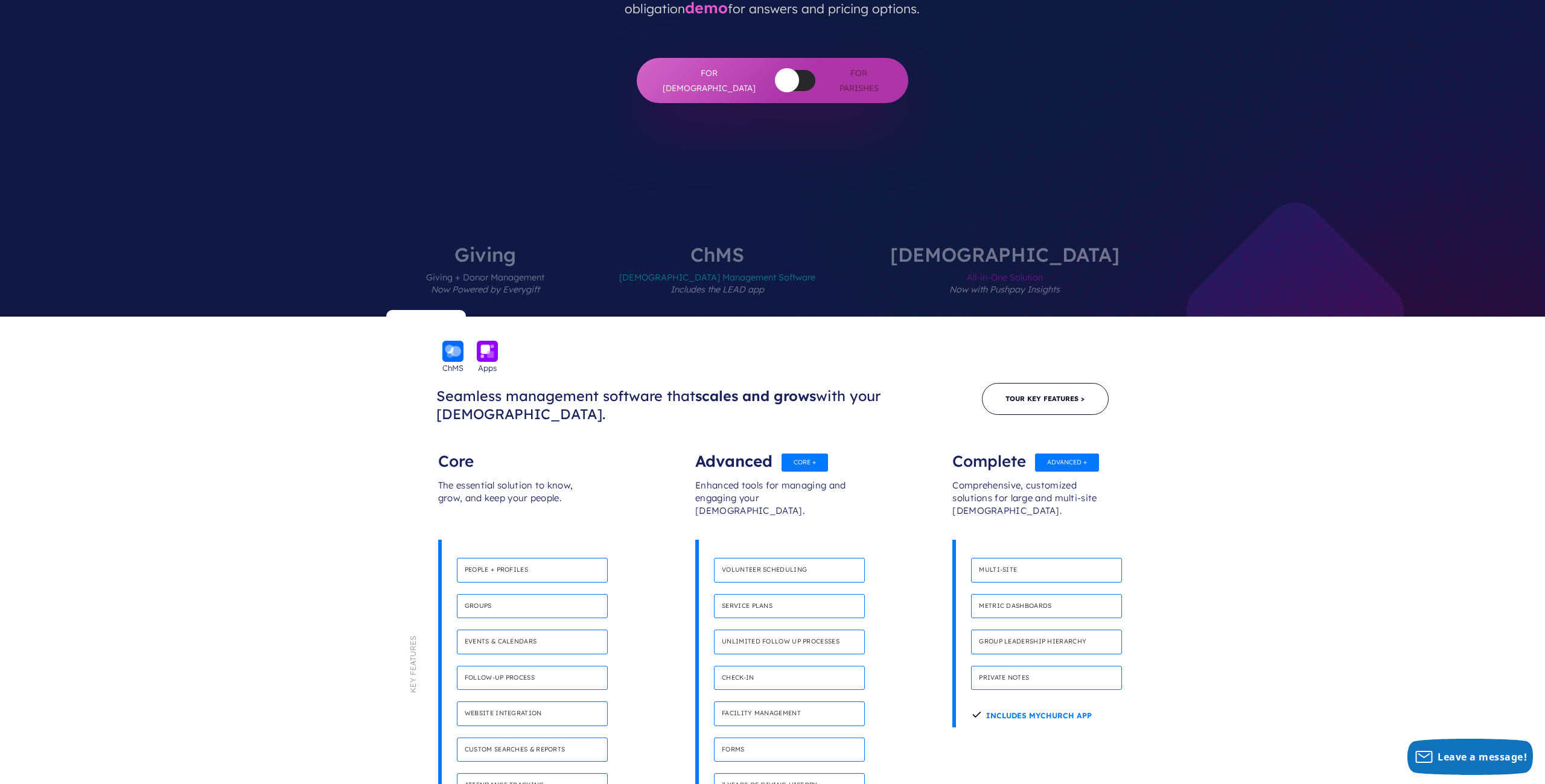
click at [940, 264] on span "All-in-One Solution Now with Pushpay Insights" at bounding box center [1004, 290] width 229 height 53
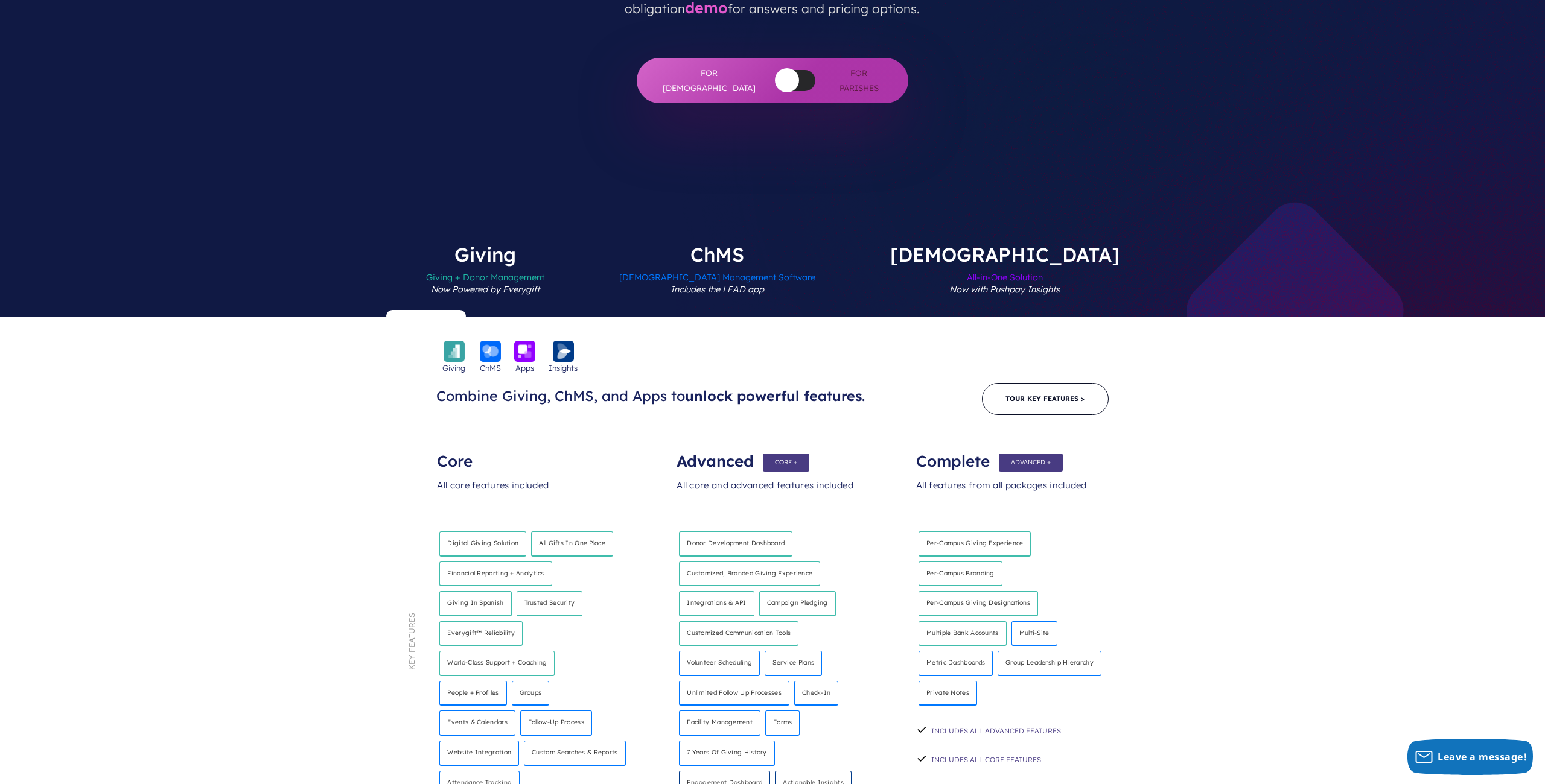
click at [784, 245] on label "ChMS Church Management Software Includes the LEAD app" at bounding box center [717, 281] width 269 height 72
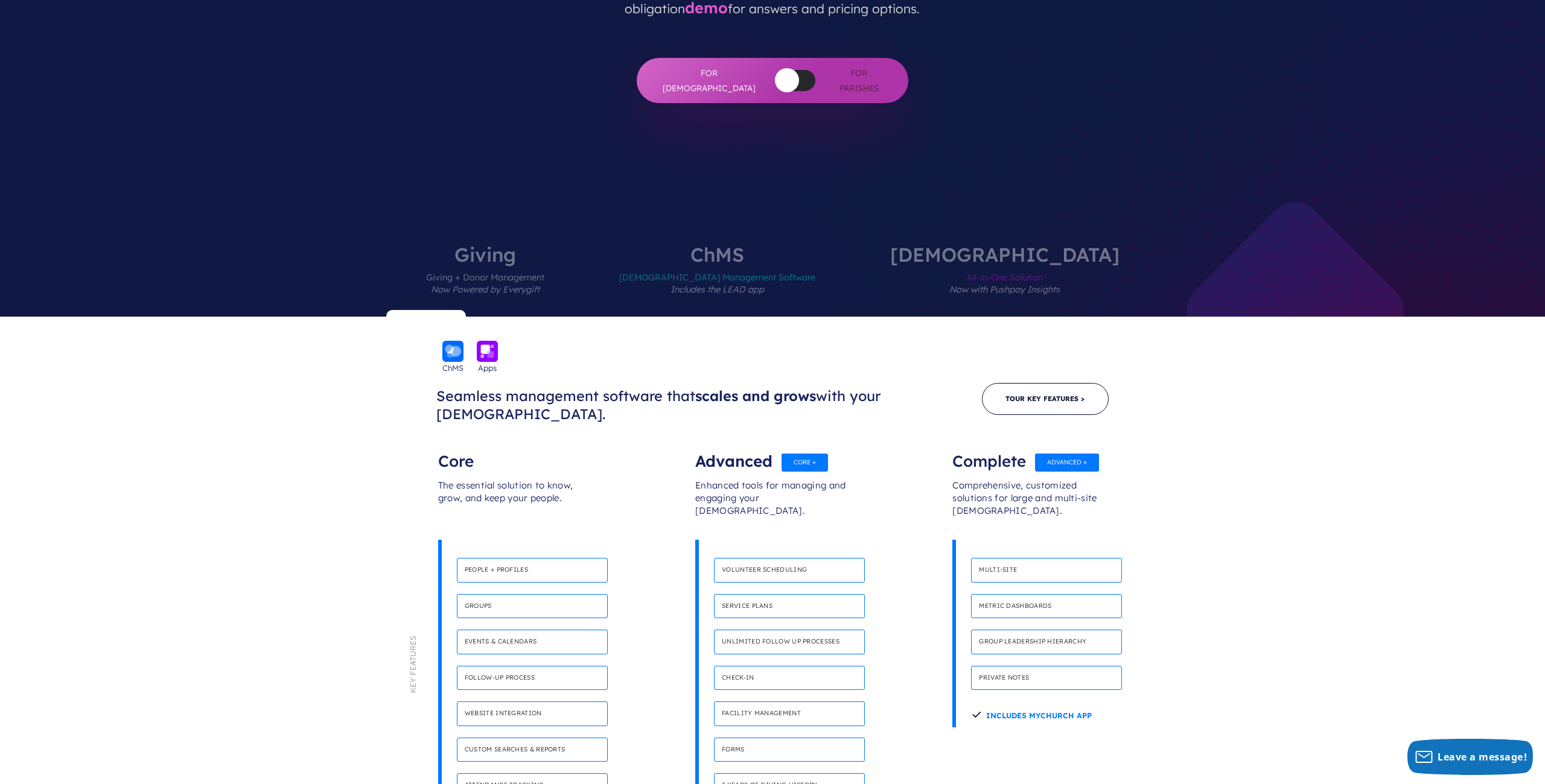
click at [580, 245] on label "Giving Giving + Donor Management Now Powered by Everygift" at bounding box center [485, 281] width 190 height 72
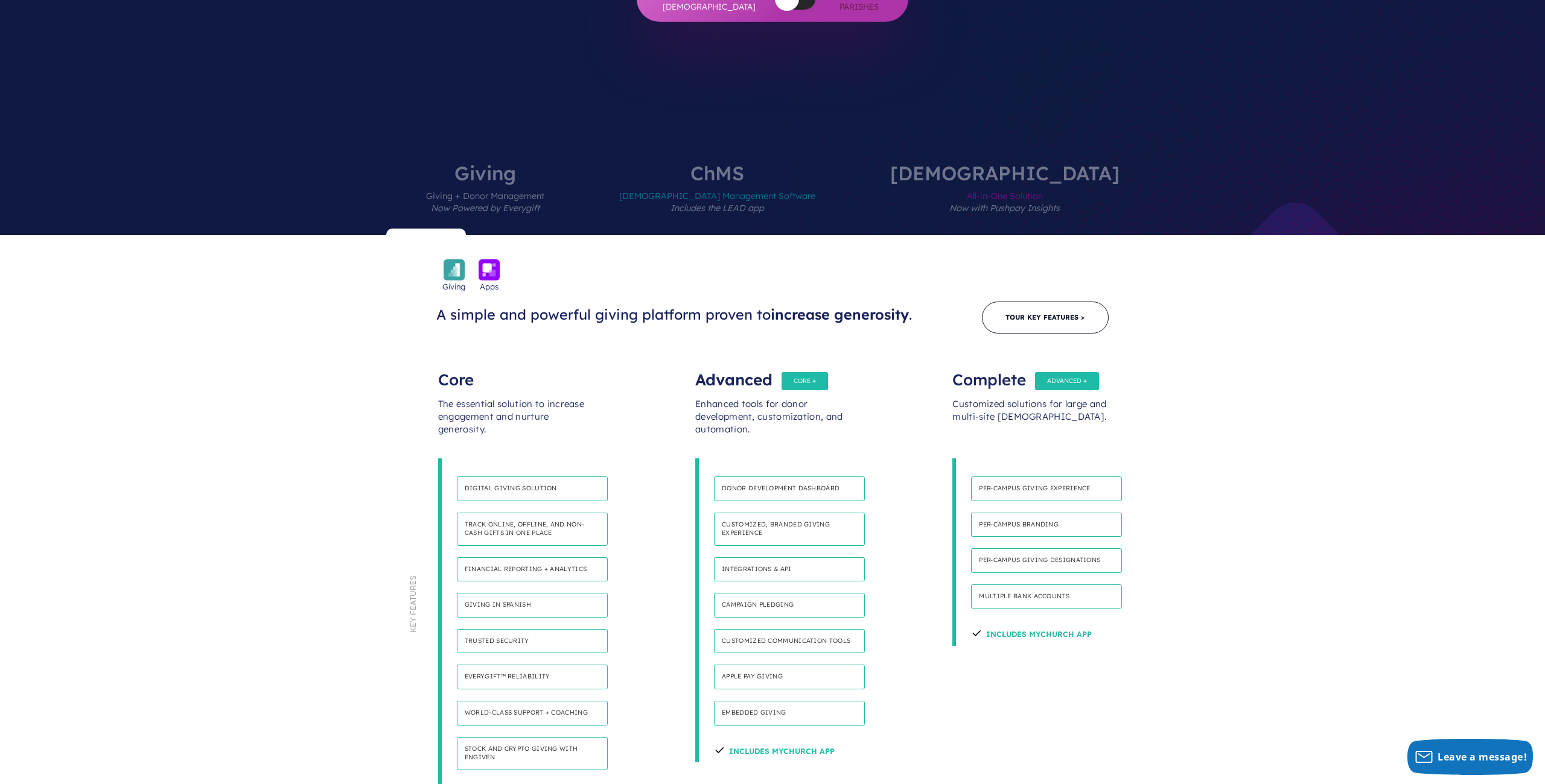
scroll to position [457, 0]
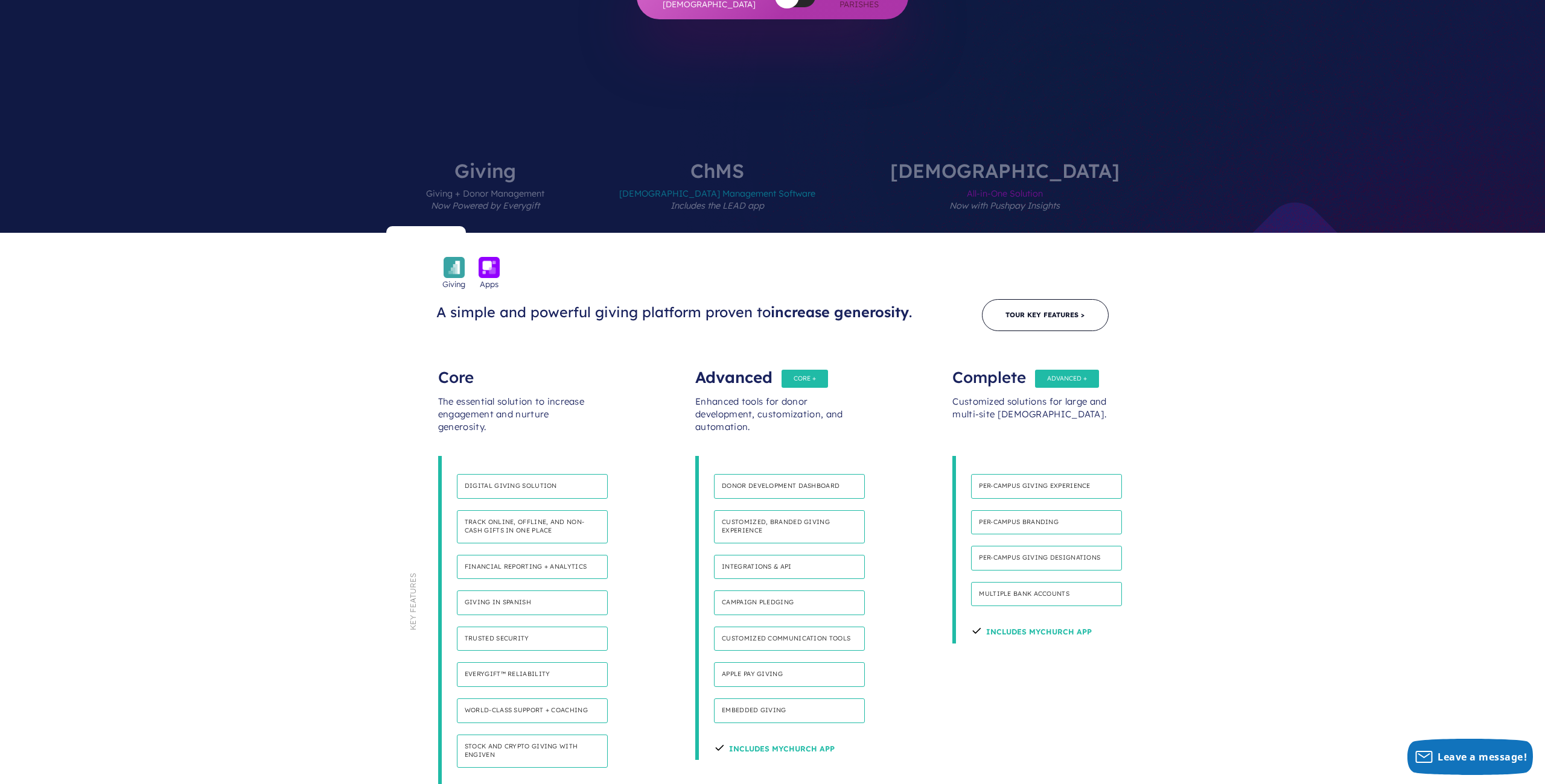
click at [782, 359] on div "Advanced" at bounding box center [772, 371] width 154 height 24
click at [797, 359] on div "Advanced" at bounding box center [772, 371] width 154 height 24
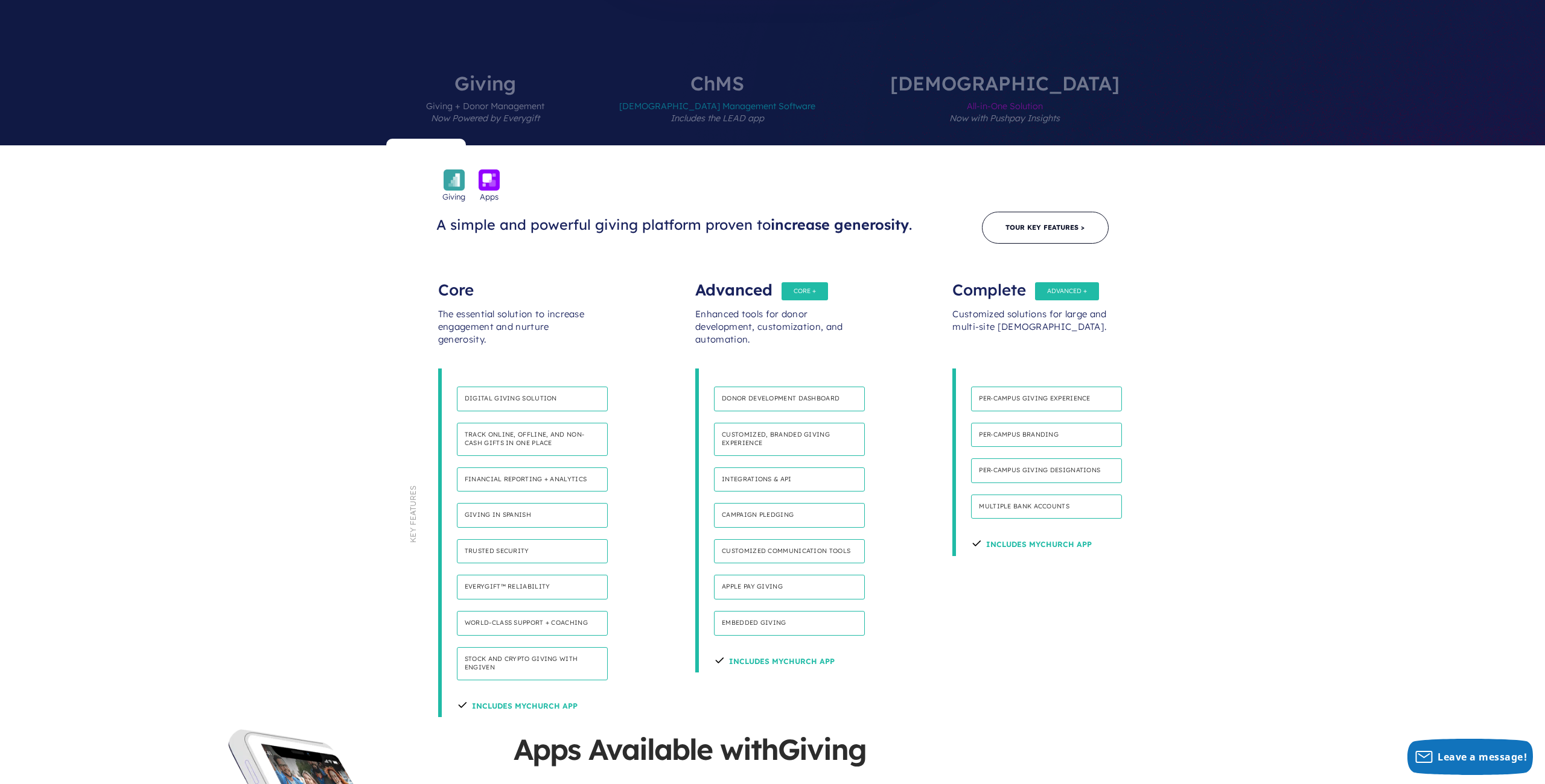
scroll to position [545, 0]
click at [773, 491] on p "Link all of your favorite software tools and databases into a single harmonious…" at bounding box center [789, 496] width 151 height 10
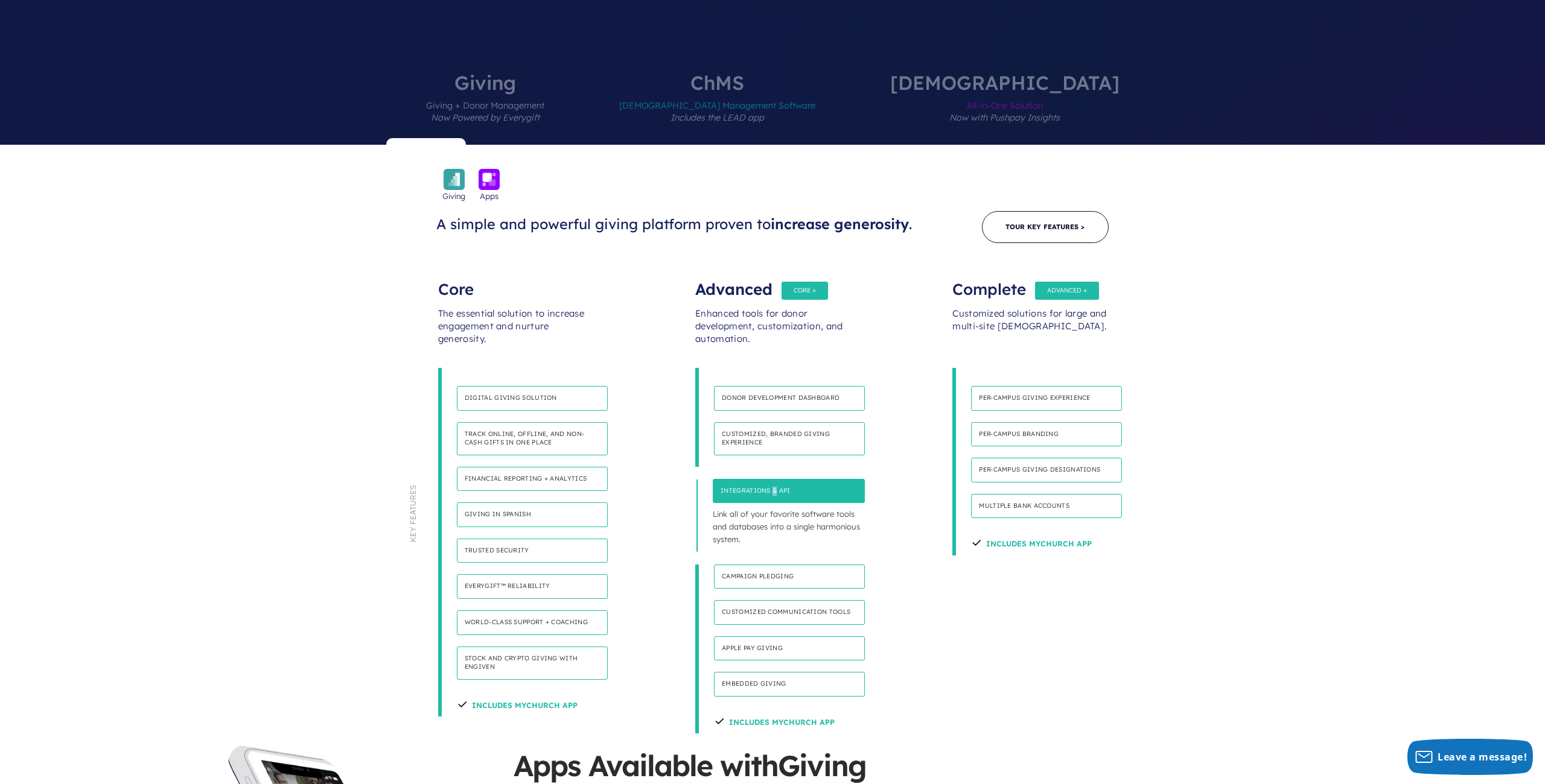
click at [773, 479] on h4 "Integrations & API" at bounding box center [788, 491] width 152 height 25
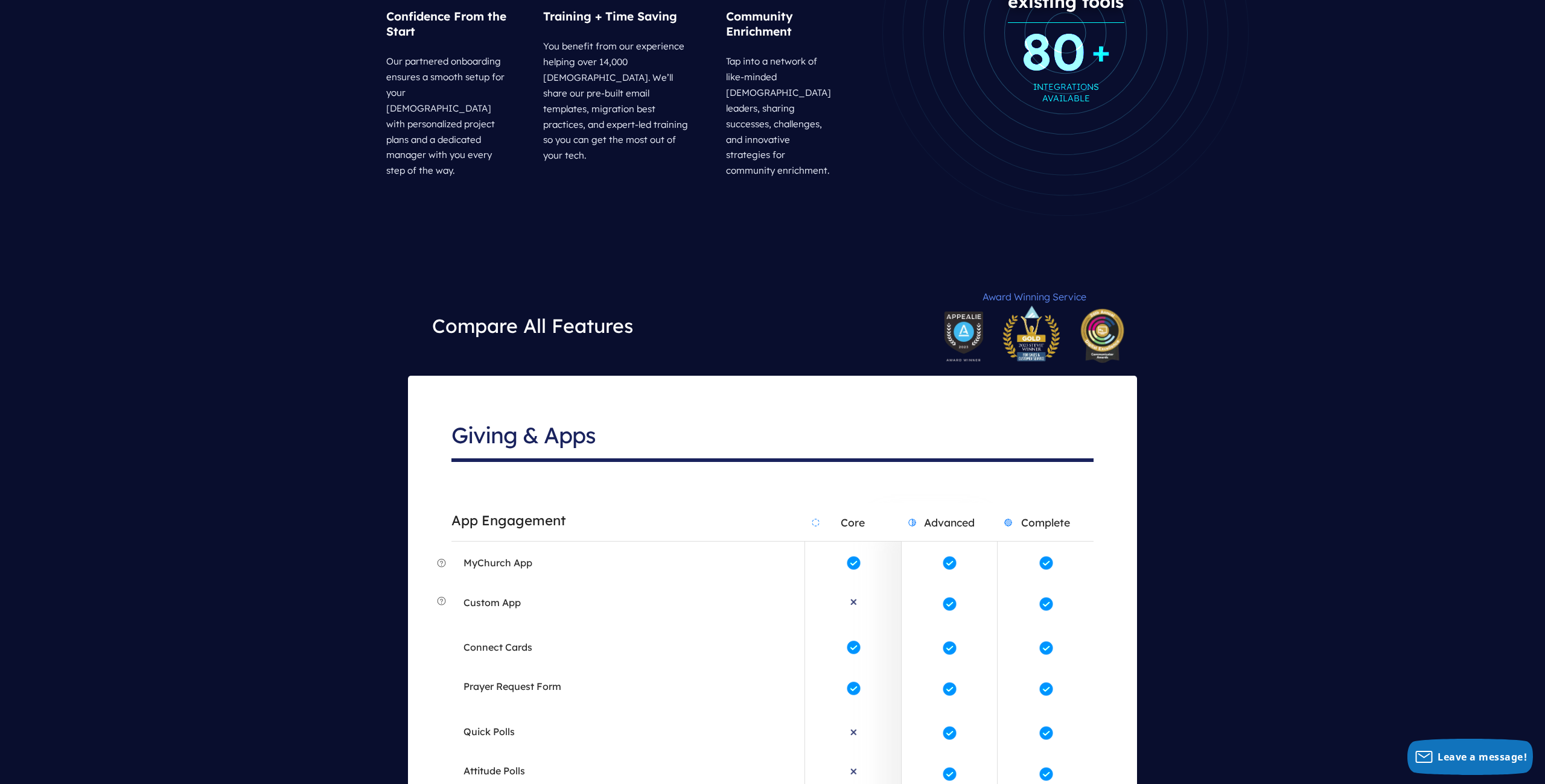
scroll to position [1932, 0]
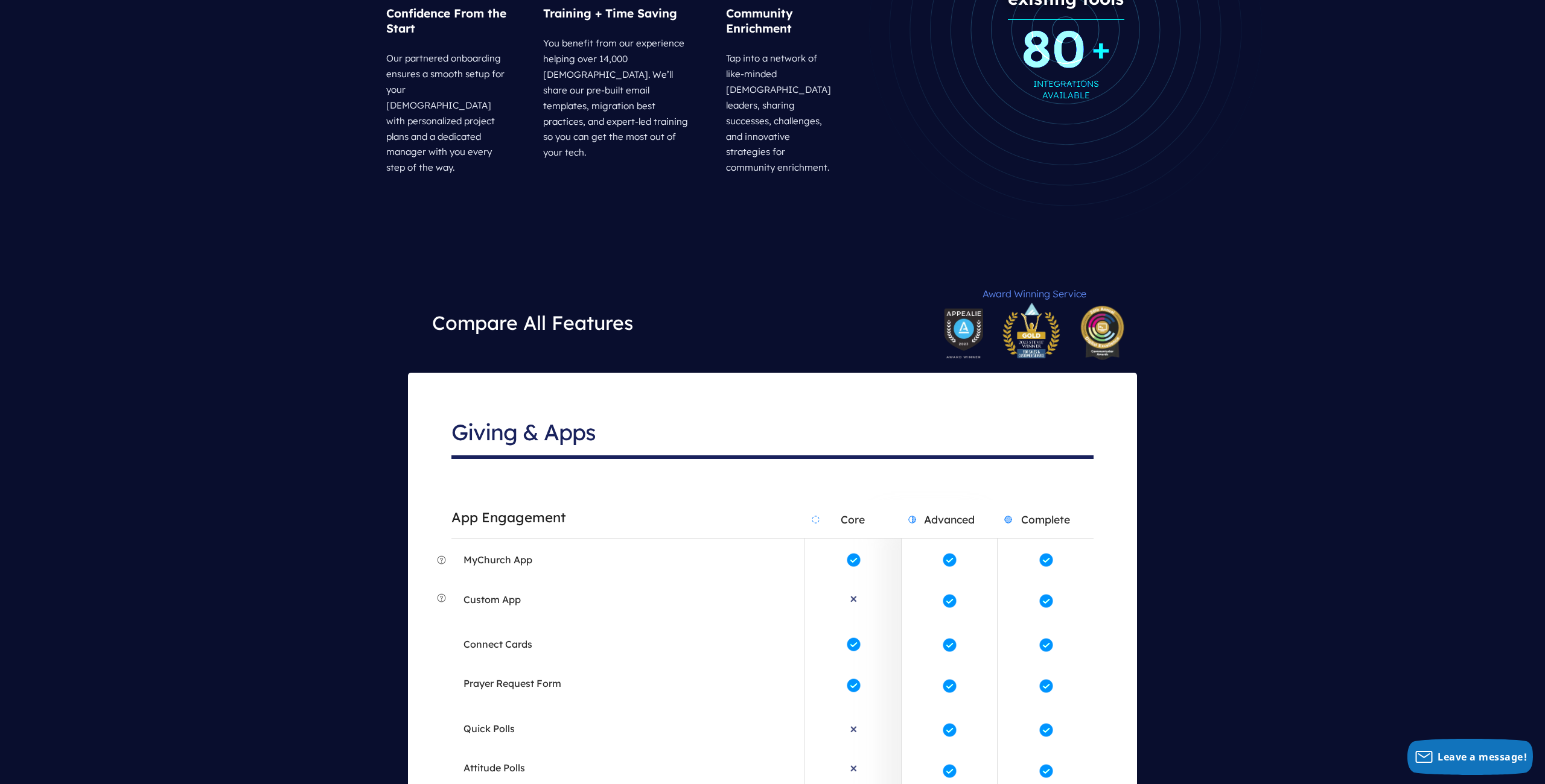
click at [956, 501] on h2 "Advanced" at bounding box center [949, 519] width 95 height 38
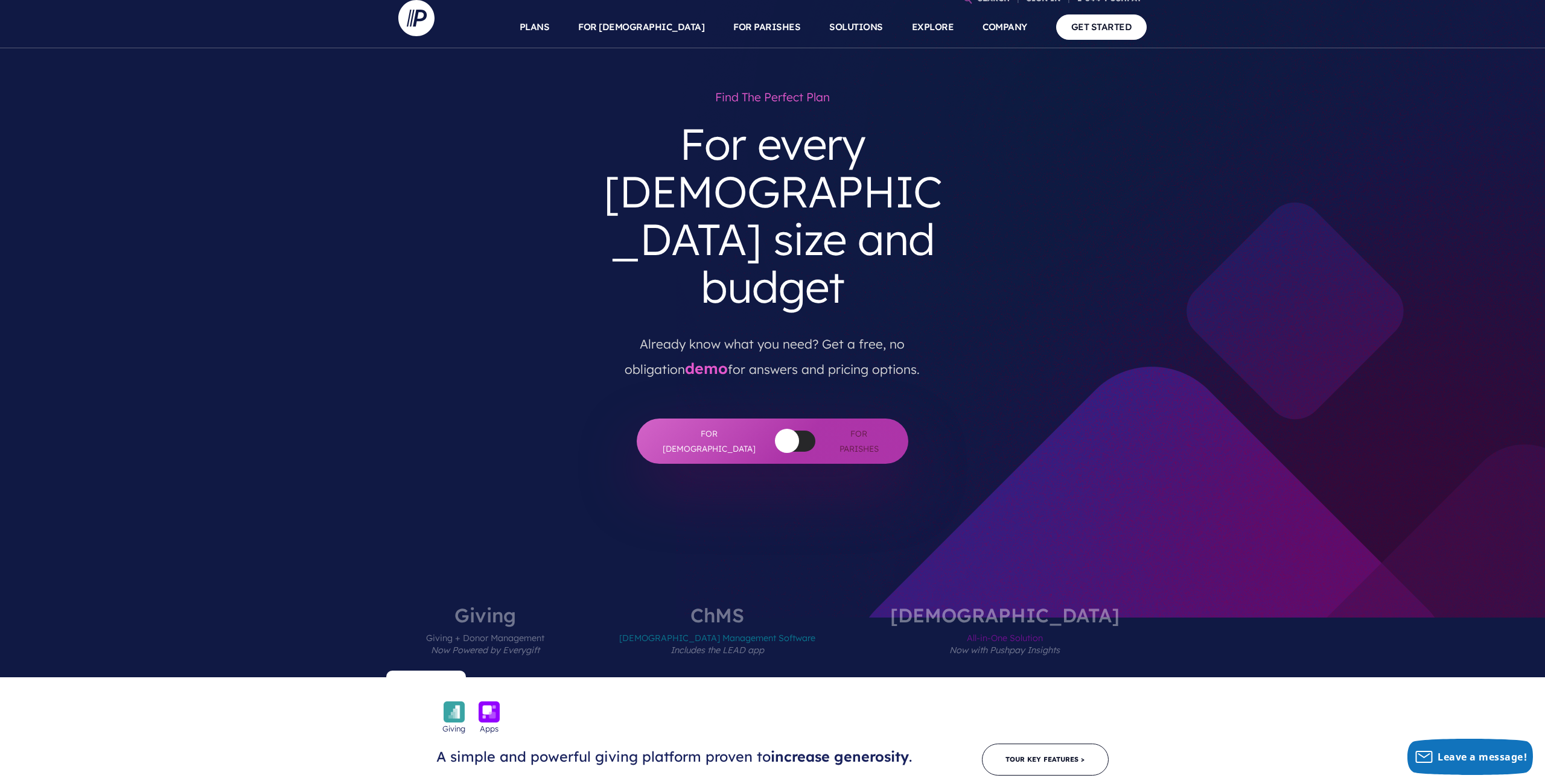
scroll to position [0, 0]
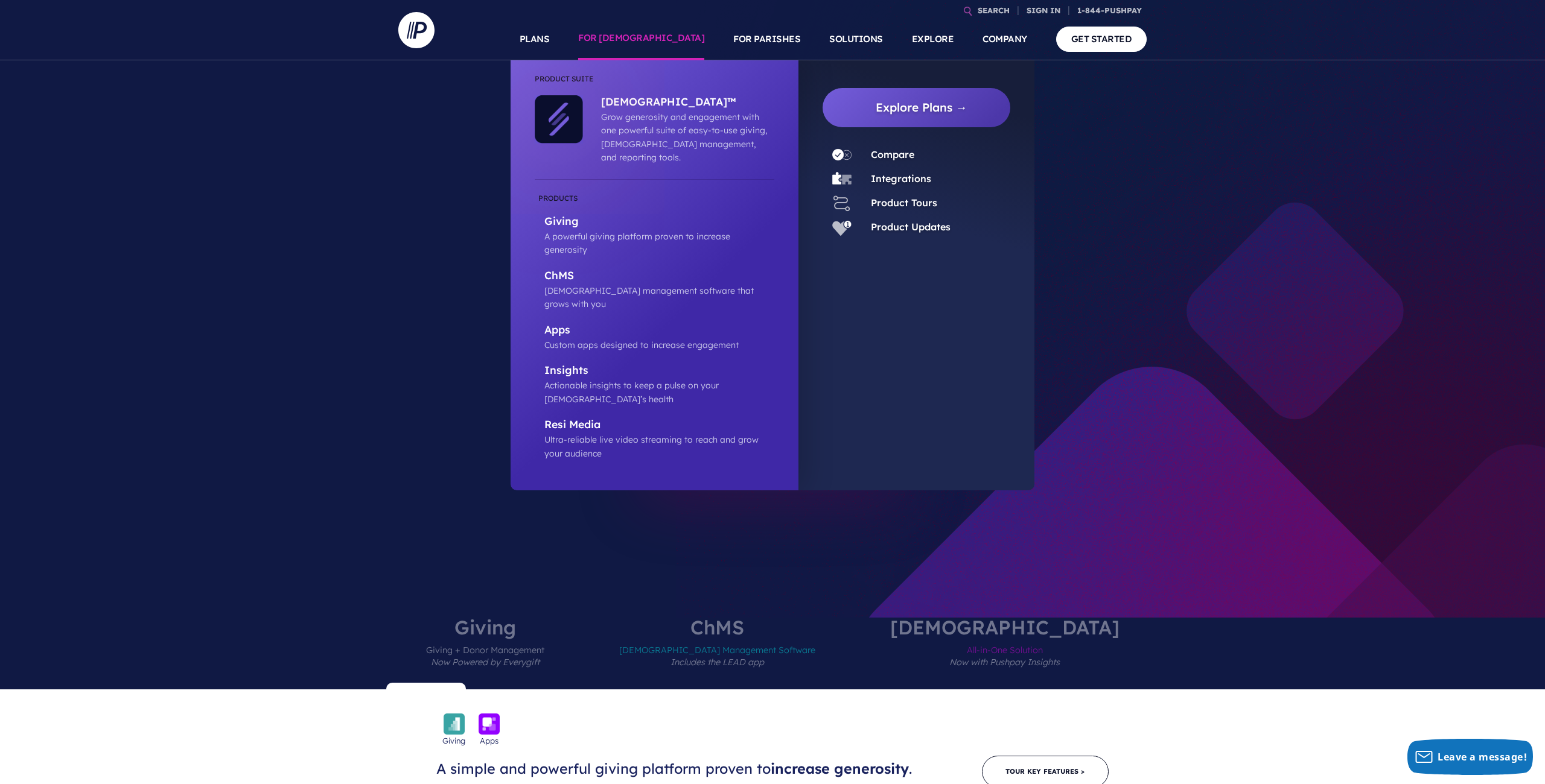
click at [674, 36] on link "FOR [DEMOGRAPHIC_DATA]" at bounding box center [641, 38] width 126 height 42
click at [901, 111] on link "Explore Plans →" at bounding box center [921, 105] width 178 height 39
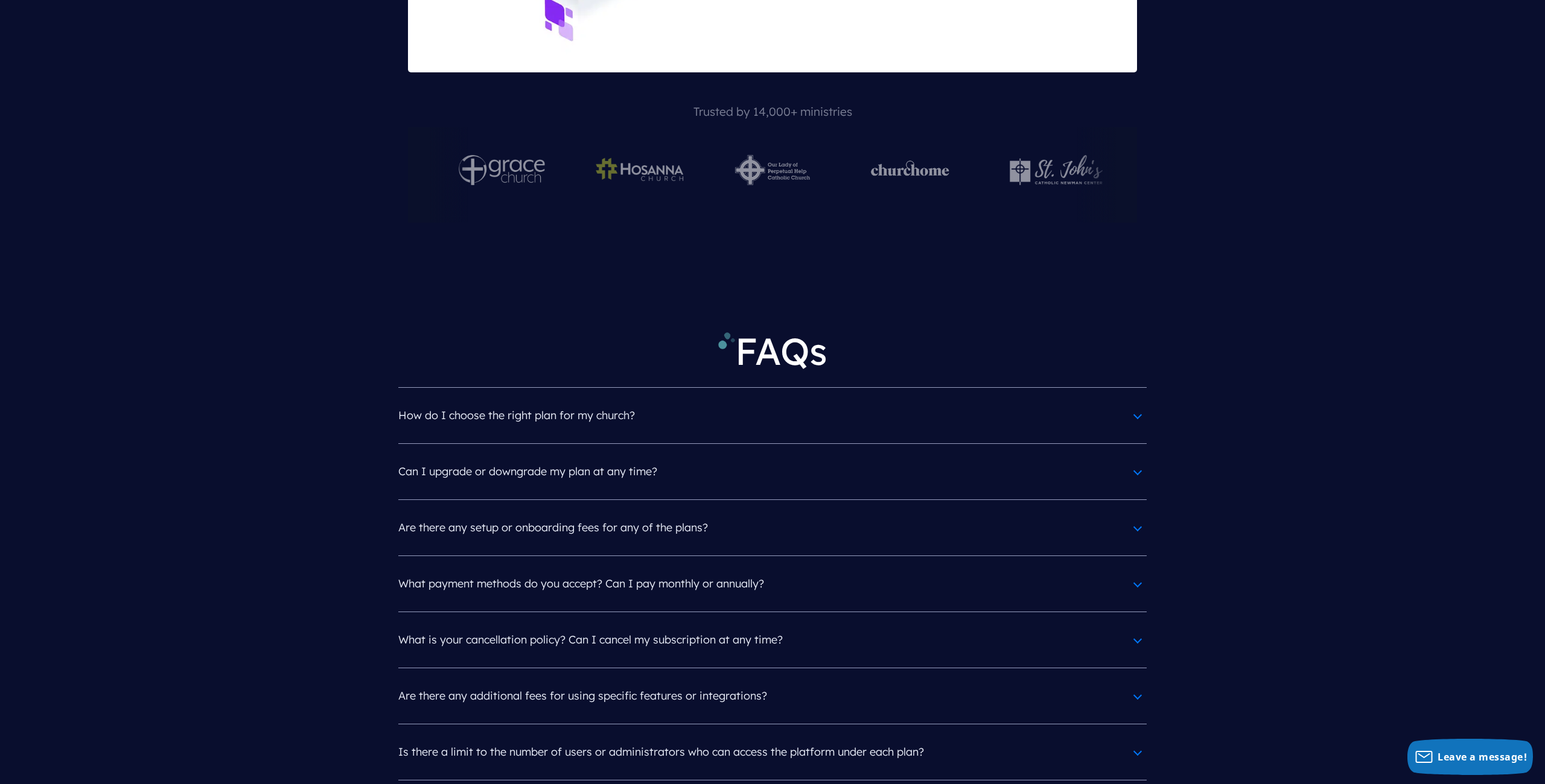
scroll to position [5250, 0]
click at [1135, 511] on h4 "Are there any setup or onboarding fees for any of the plans?" at bounding box center [772, 526] width 748 height 31
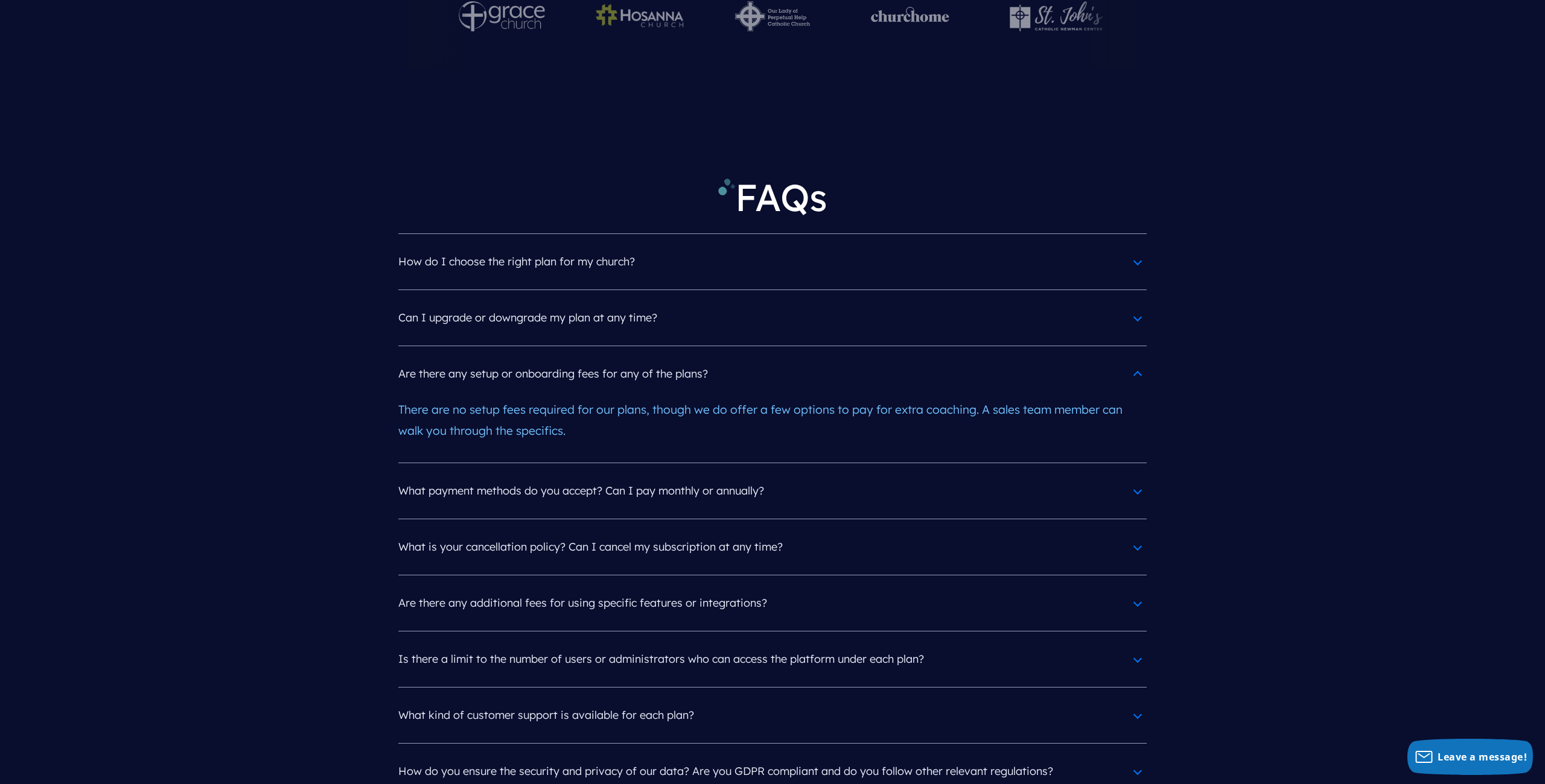
scroll to position [5404, 0]
click at [1138, 473] on h4 "What payment methods do you accept? Can I pay monthly or annually?" at bounding box center [772, 489] width 748 height 31
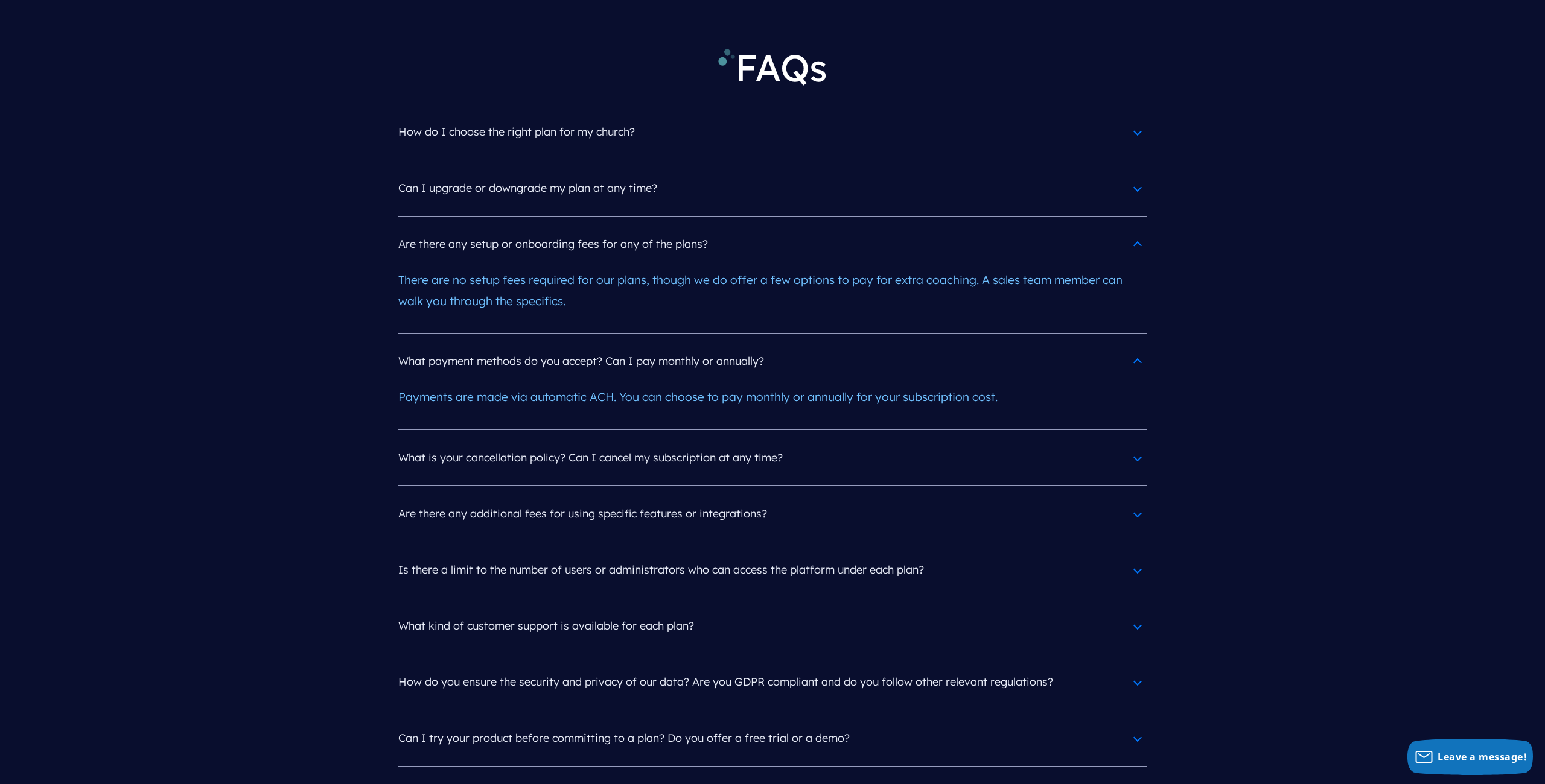
scroll to position [5532, 0]
click at [1135, 442] on h4 "What is your cancellation policy? Can I cancel my subscription at any time?" at bounding box center [772, 457] width 748 height 31
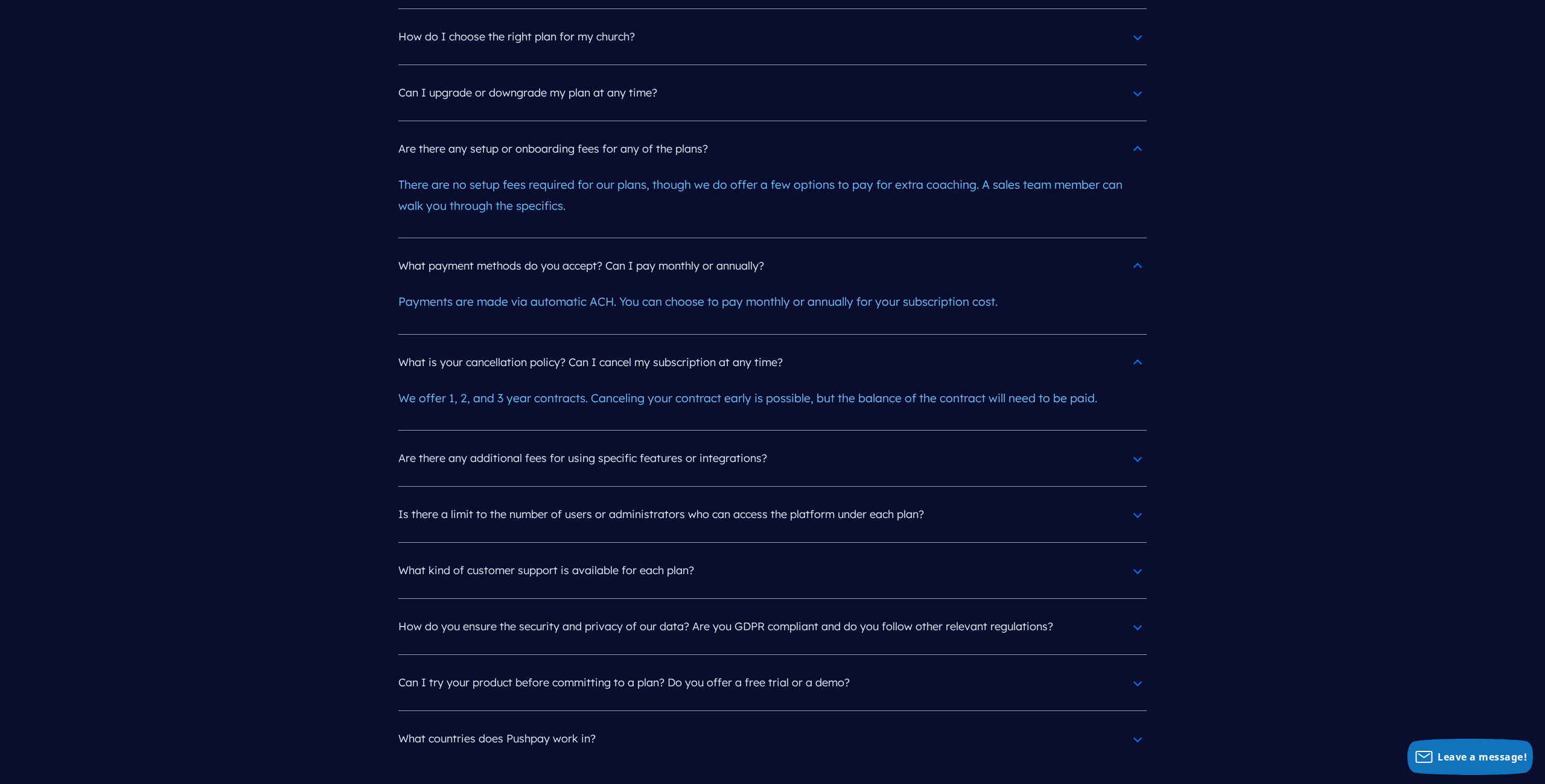
scroll to position [5629, 0]
click at [1134, 440] on h4 "Are there any additional fees for using specific features or integrations?" at bounding box center [772, 456] width 748 height 31
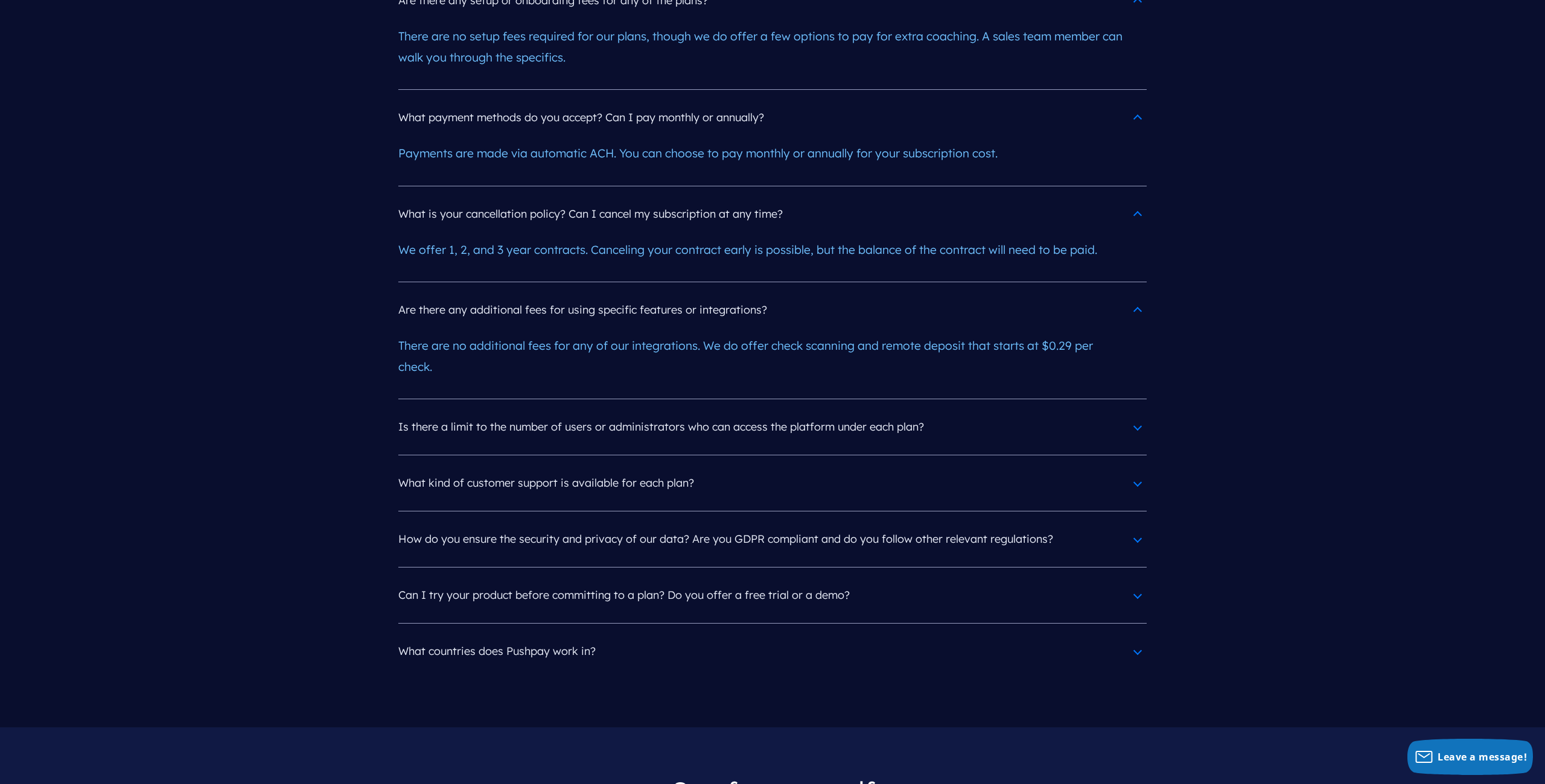
scroll to position [5780, 0]
click at [1138, 407] on h4 "Is there a limit to the number of users or administrators who can access the pl…" at bounding box center [772, 423] width 748 height 31
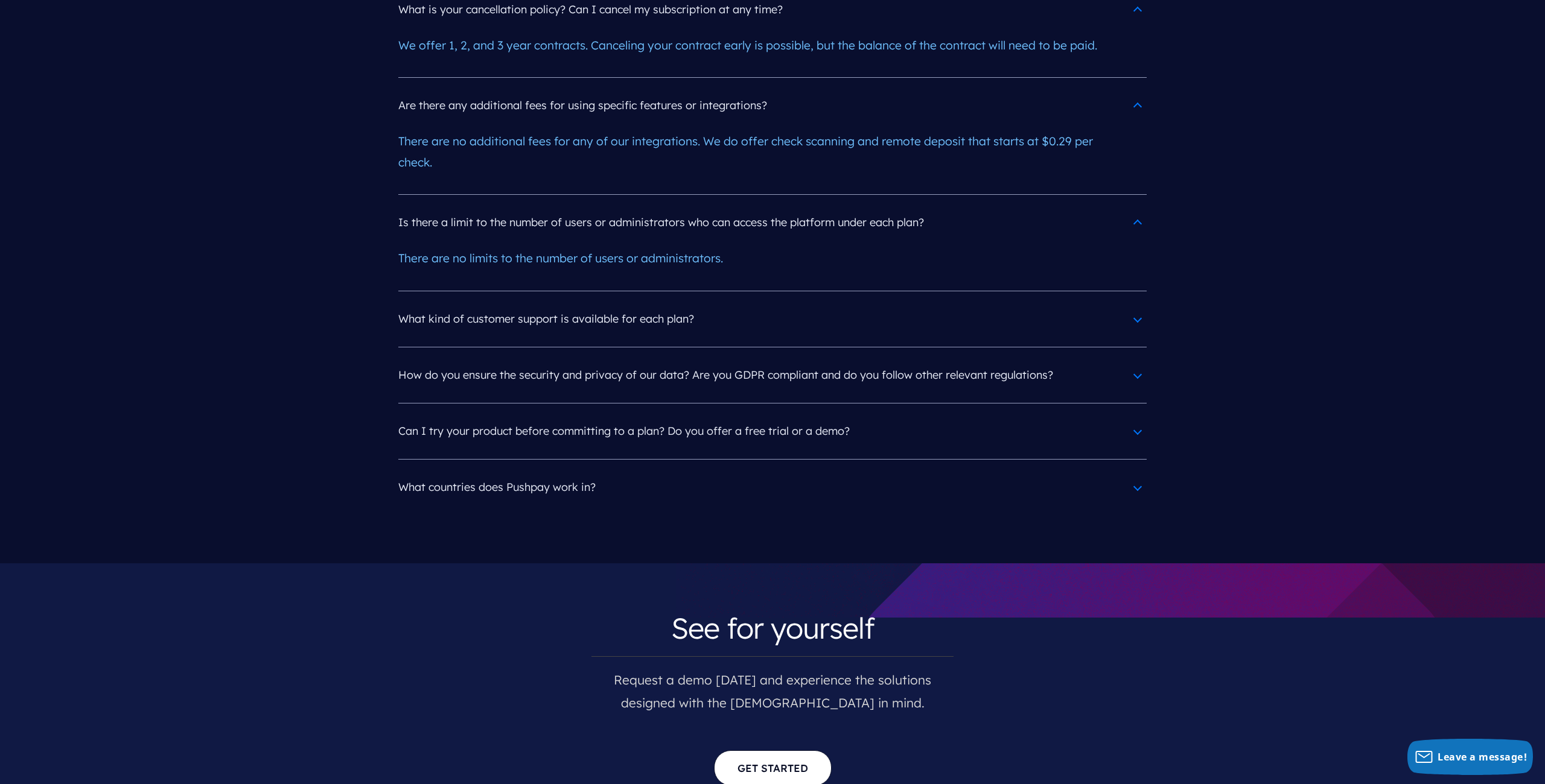
scroll to position [5980, 0]
click at [1134, 415] on h4 "Can I try your product before committing to a plan? Do you offer a free trial o…" at bounding box center [772, 430] width 748 height 31
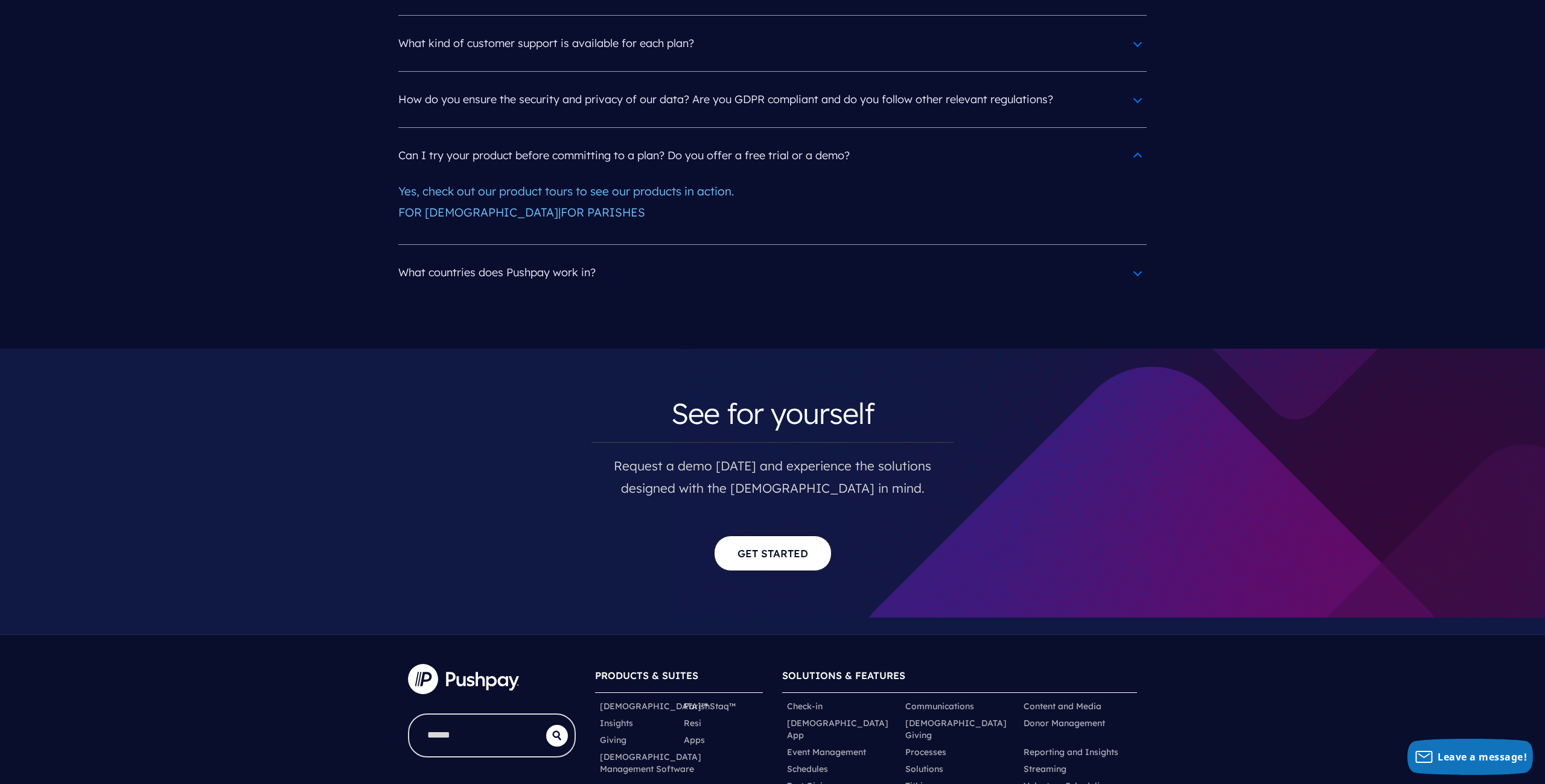
scroll to position [6256, 0]
click at [806, 535] on link "Get Started" at bounding box center [773, 552] width 118 height 36
